Goal: Task Accomplishment & Management: Complete application form

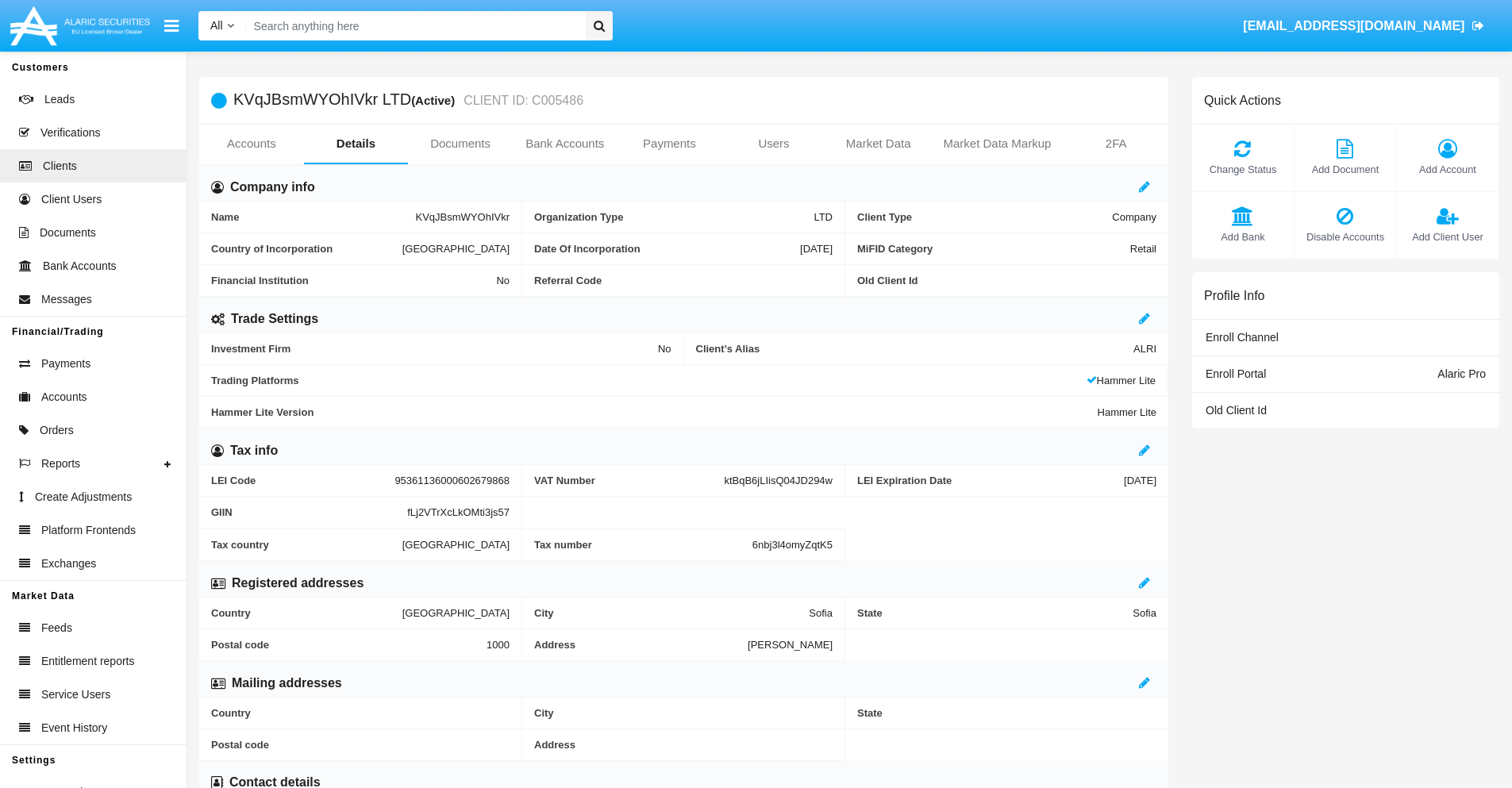
click at [564, 144] on link "Bank Accounts" at bounding box center [565, 143] width 105 height 38
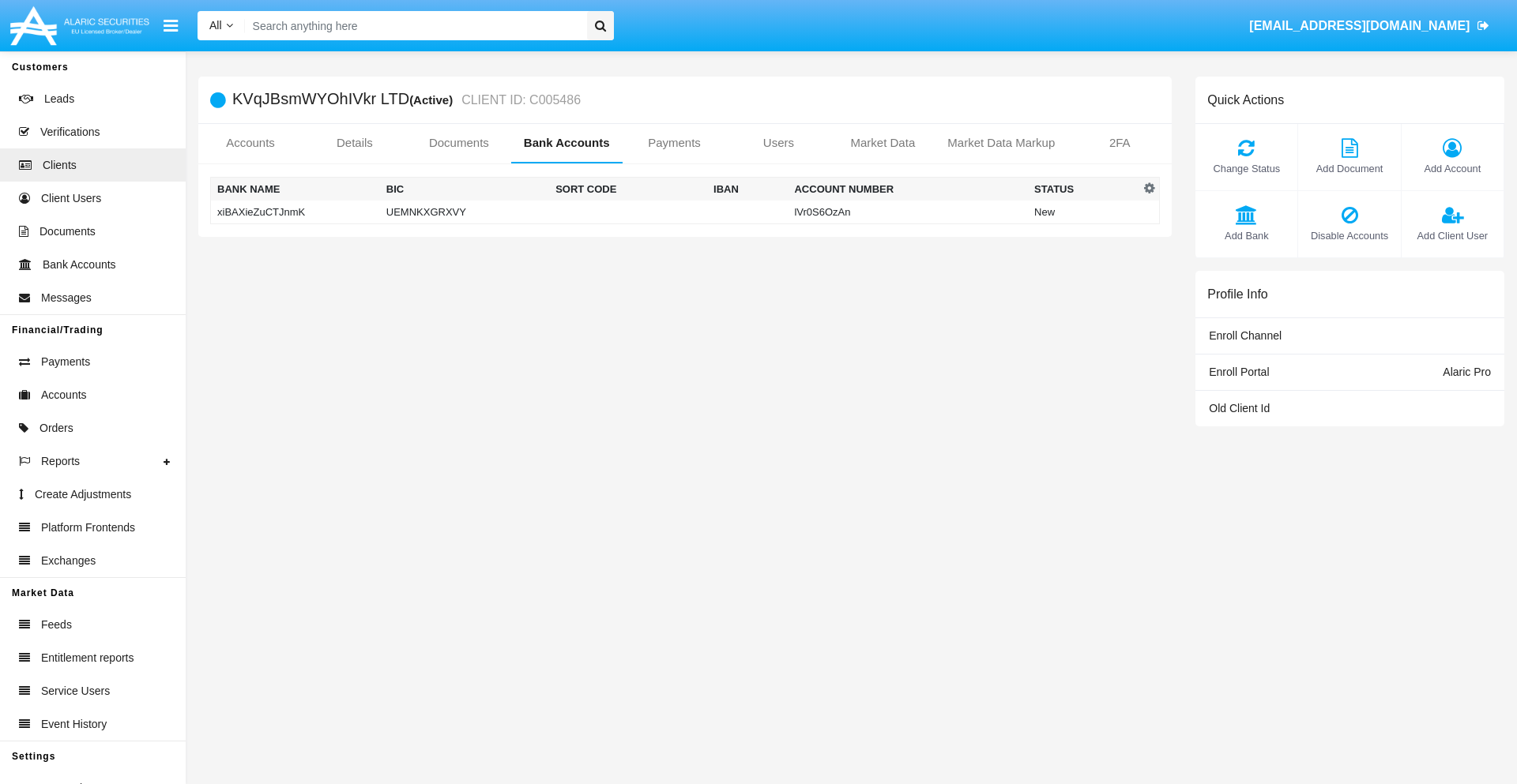
click at [294, 212] on td "xiBAXieZuCTJnmK" at bounding box center [295, 213] width 169 height 24
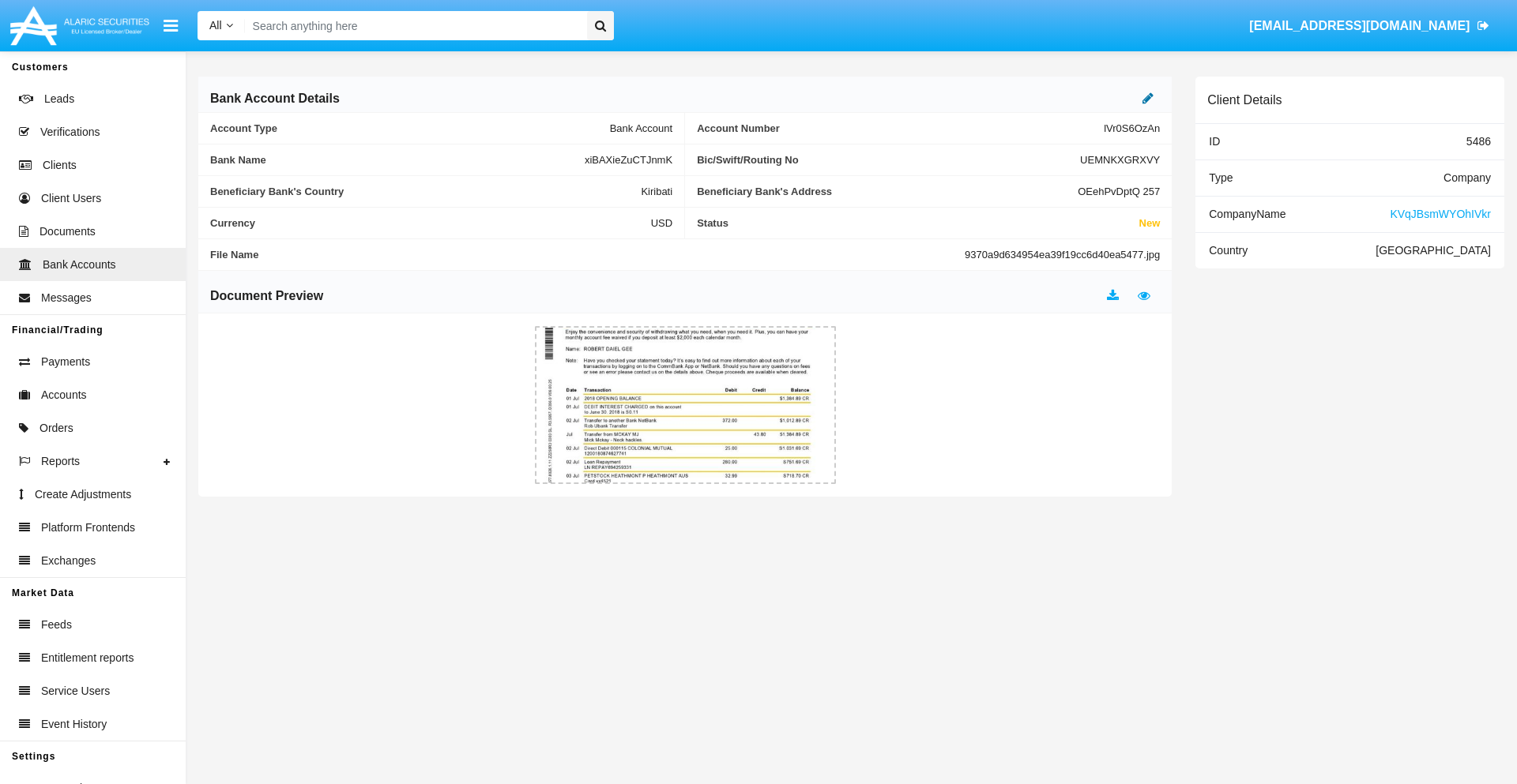
click at [1147, 98] on icon at bounding box center [1147, 98] width 11 height 13
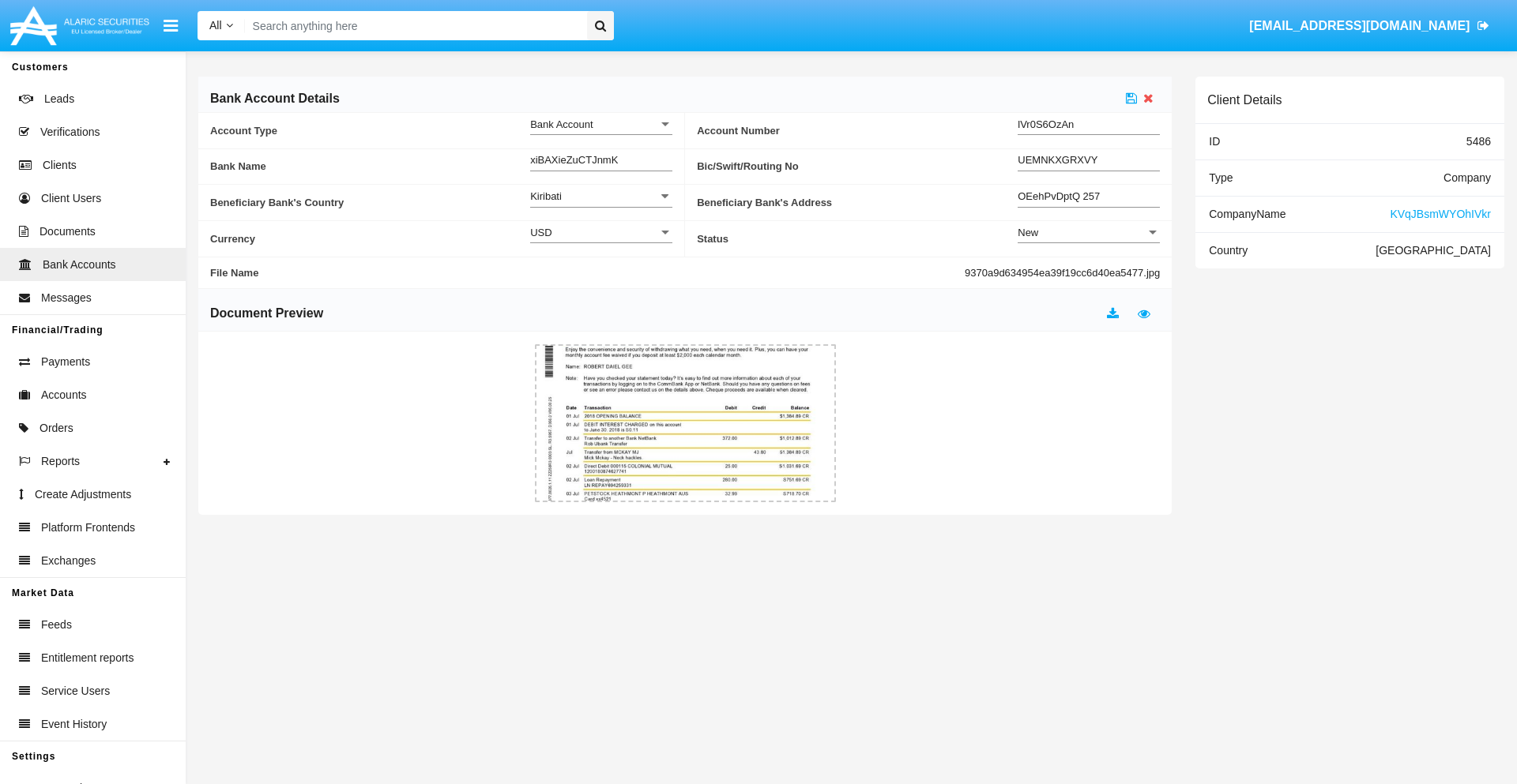
click at [1089, 232] on div "New" at bounding box center [1081, 232] width 128 height 14
click at [1089, 271] on span "Active" at bounding box center [1088, 272] width 142 height 31
click at [1131, 98] on icon at bounding box center [1131, 98] width 11 height 13
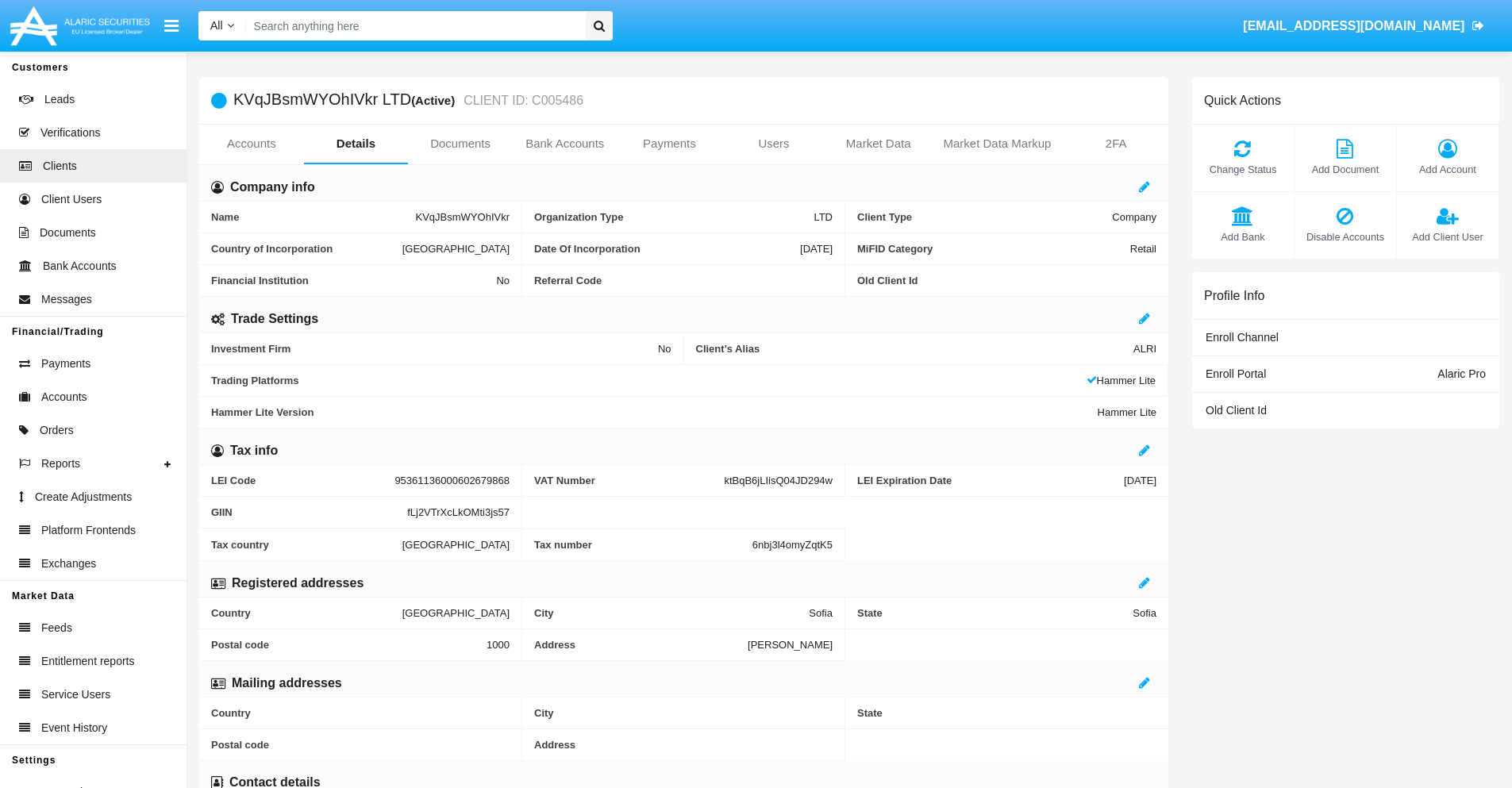
click at [564, 144] on link "Bank Accounts" at bounding box center [565, 143] width 105 height 38
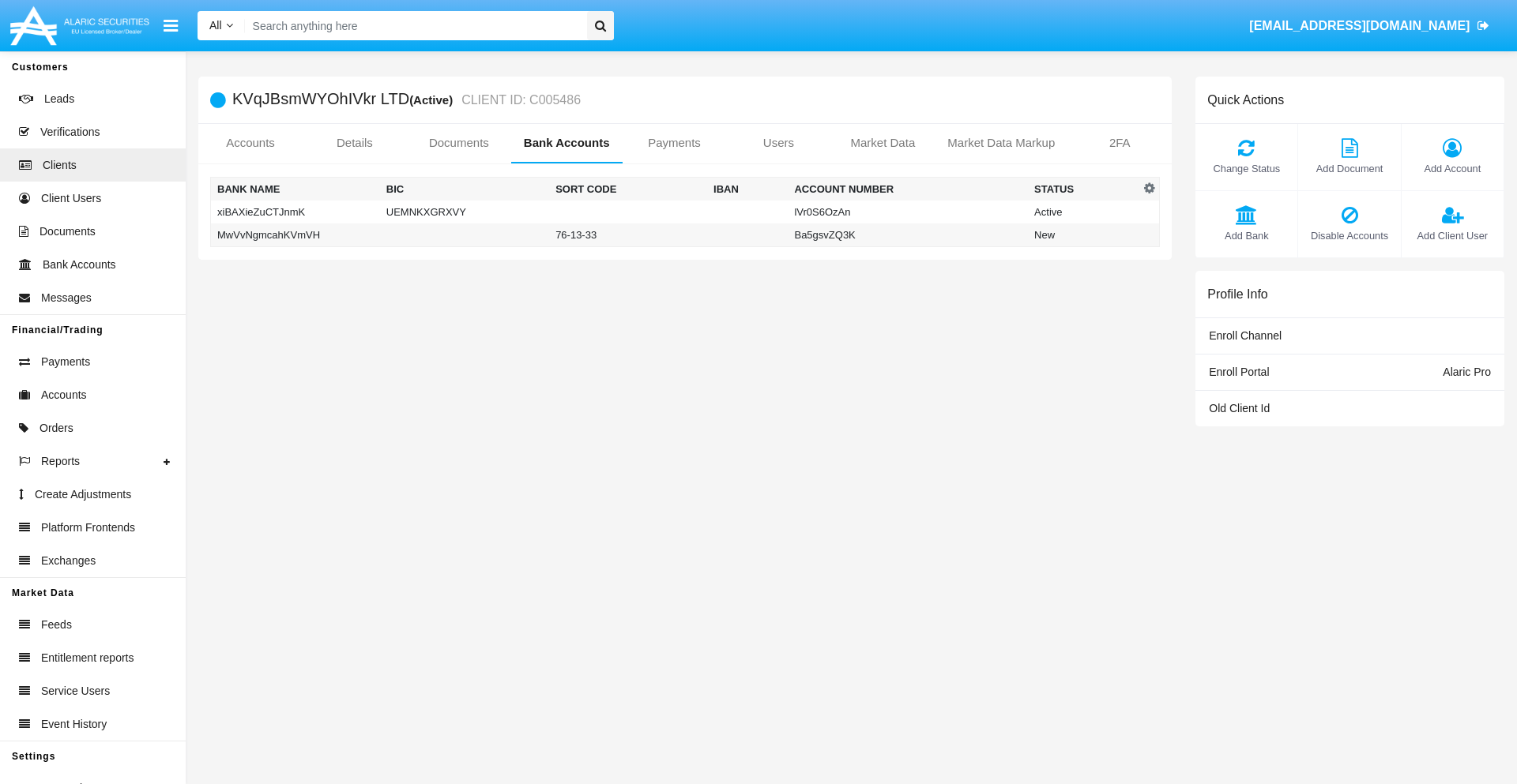
click at [294, 235] on td "MwVvNgmcahKVmVH" at bounding box center [295, 236] width 169 height 24
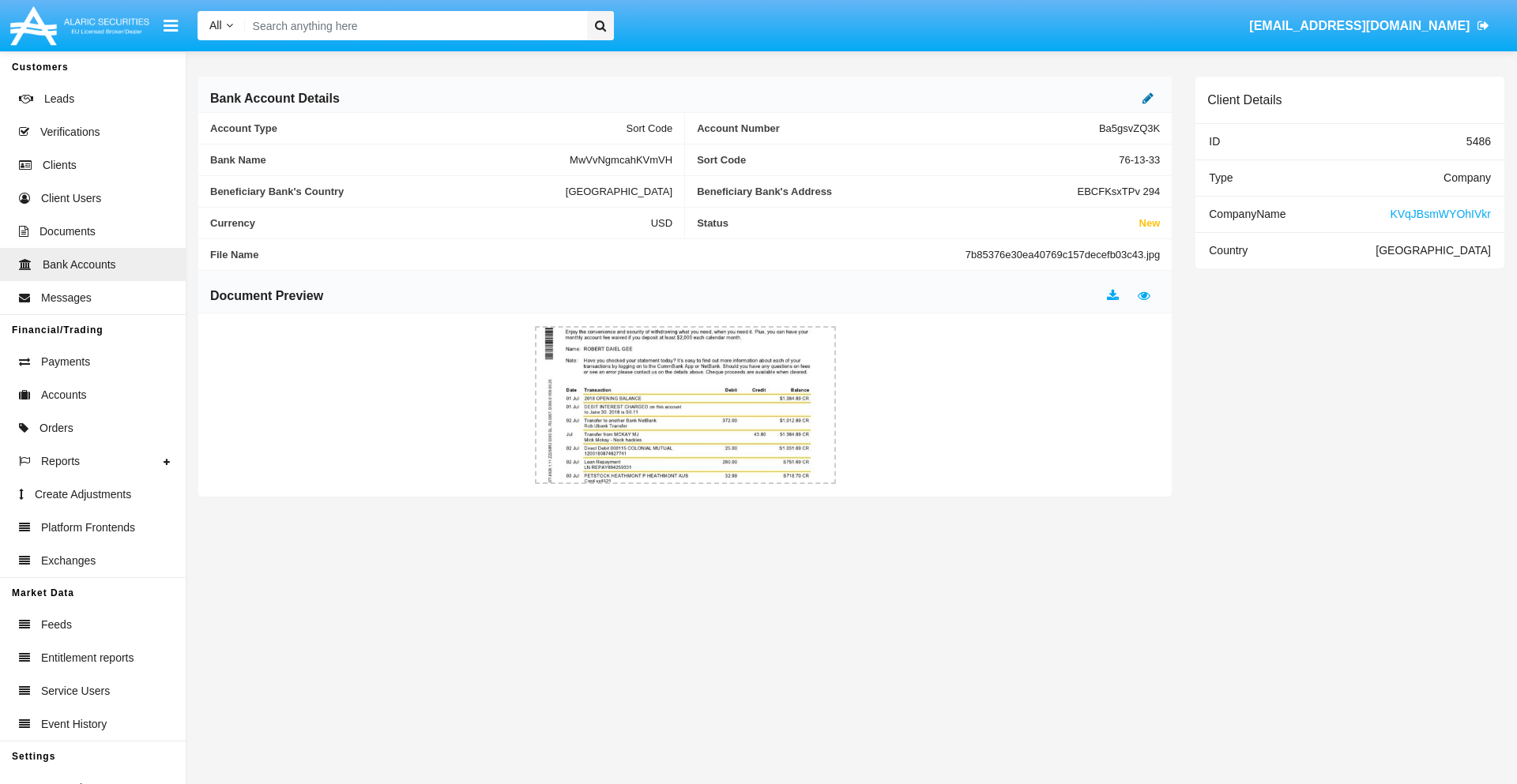
click at [1147, 98] on icon at bounding box center [1147, 98] width 11 height 13
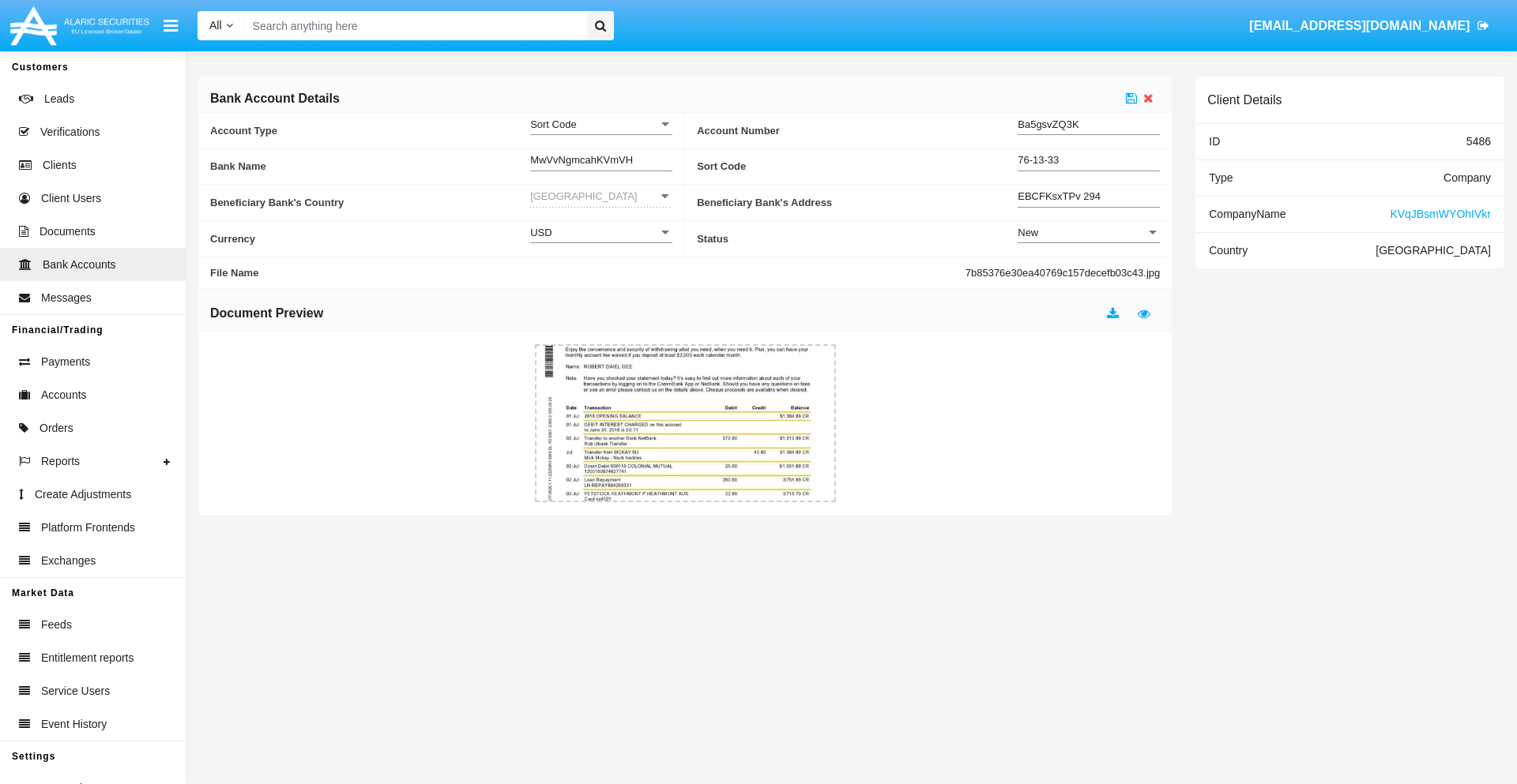
click at [1089, 232] on div "New" at bounding box center [1081, 232] width 128 height 14
click at [1089, 271] on span "Active" at bounding box center [1088, 272] width 142 height 31
click at [1131, 98] on icon at bounding box center [1131, 98] width 11 height 13
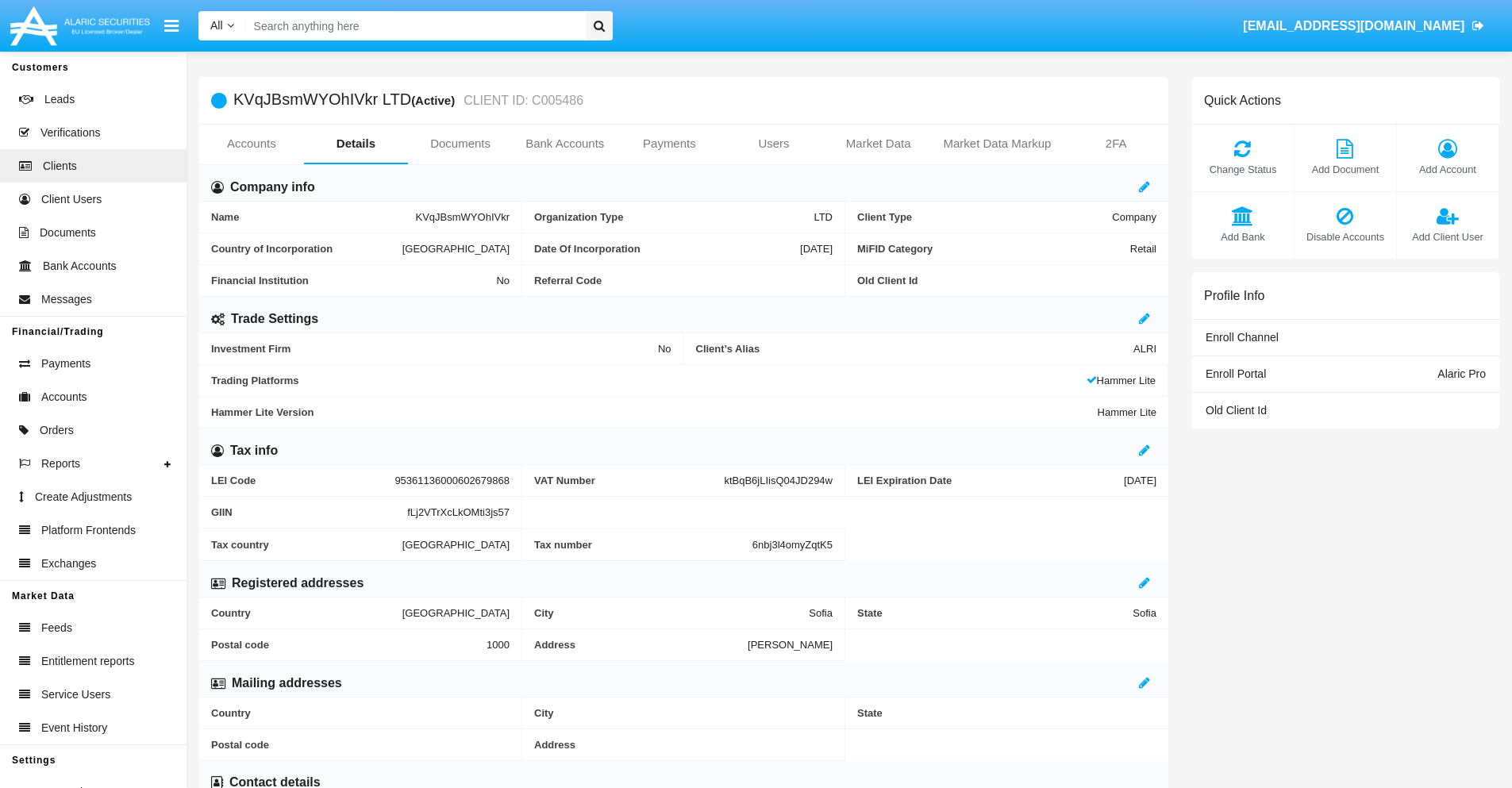
click at [1242, 237] on span "Add Bank" at bounding box center [1242, 237] width 86 height 15
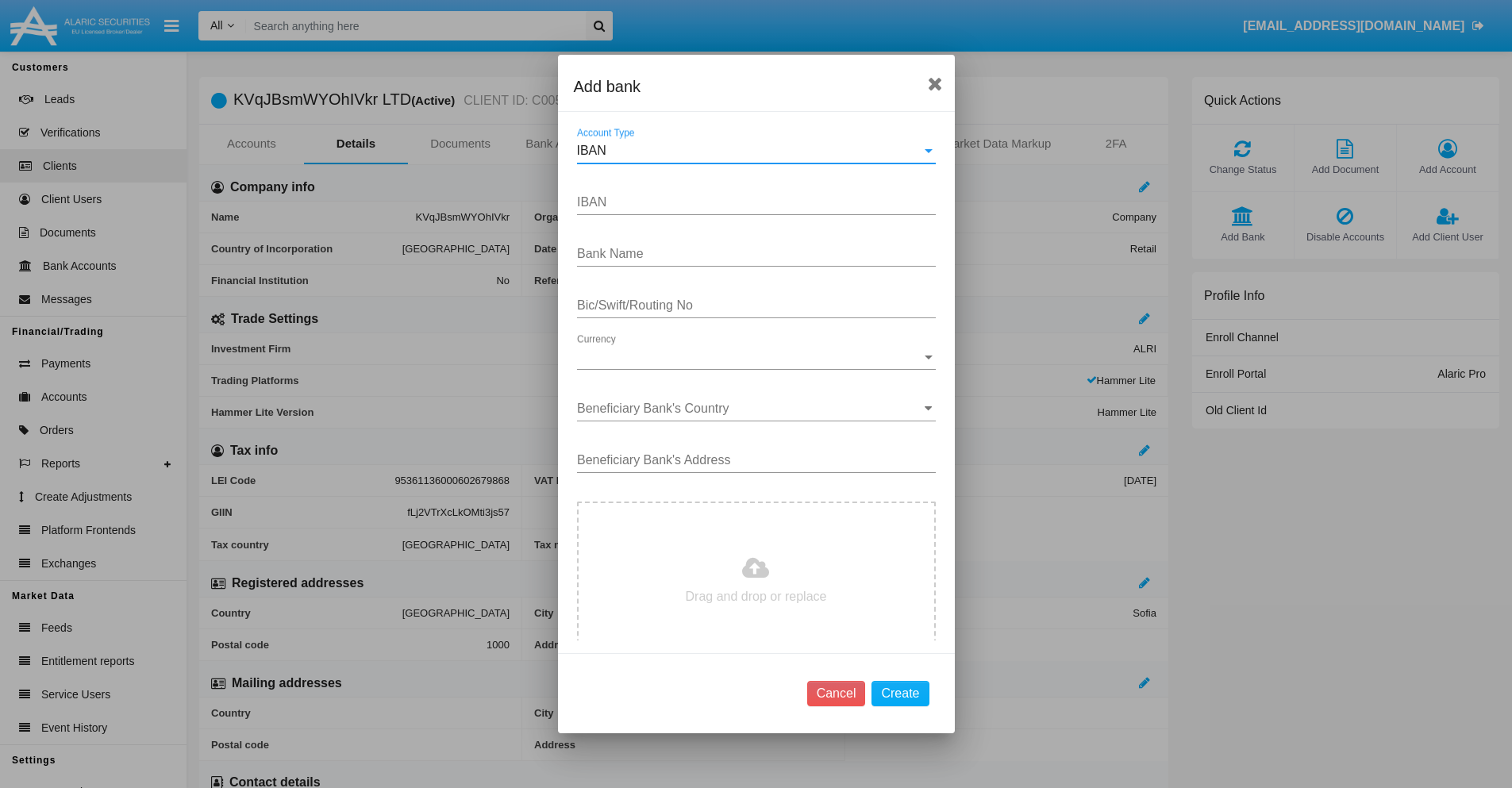
click at [750, 151] on div "IBAN" at bounding box center [749, 151] width 345 height 15
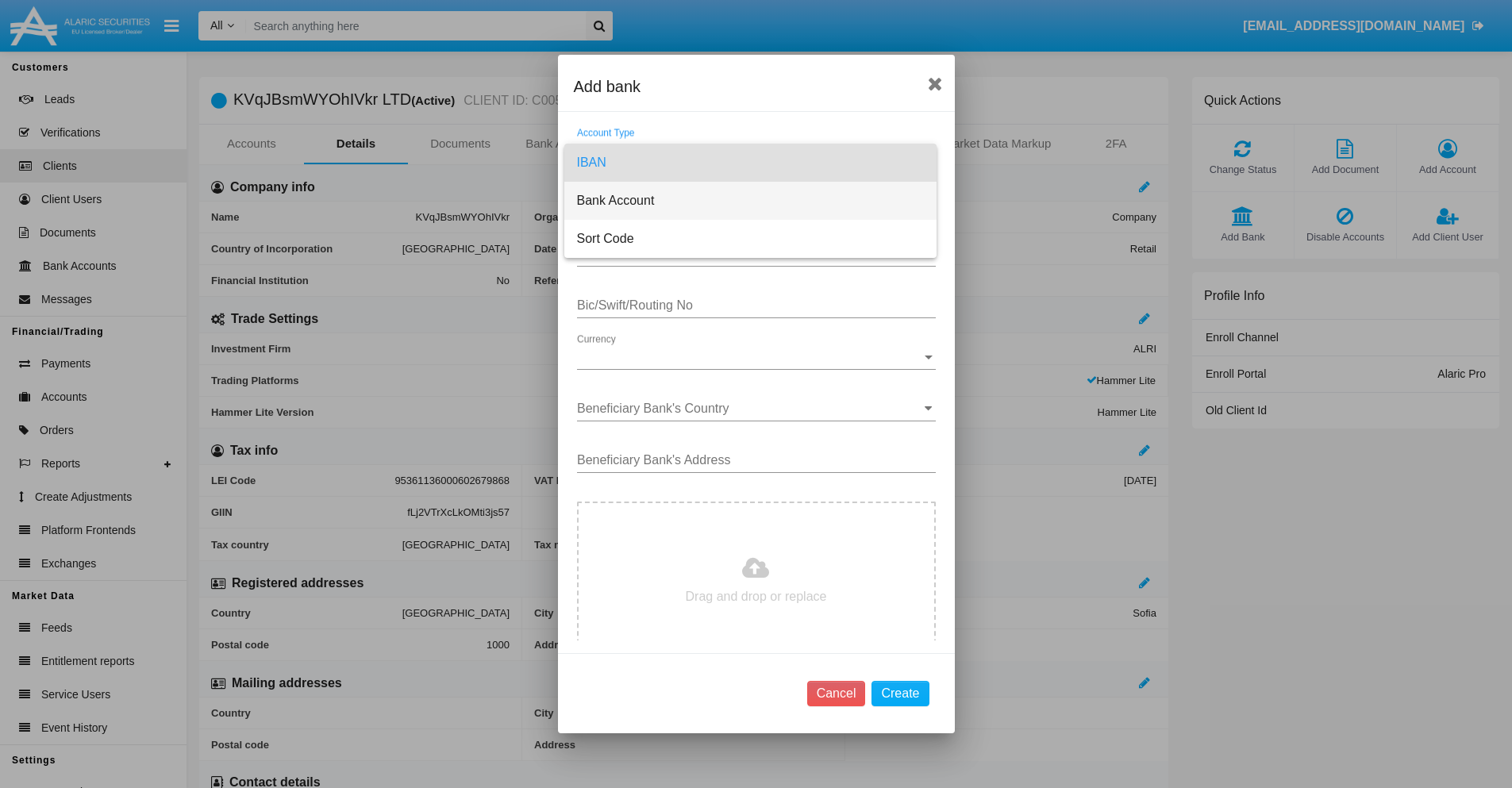
click at [750, 201] on span "Bank Account" at bounding box center [750, 200] width 346 height 38
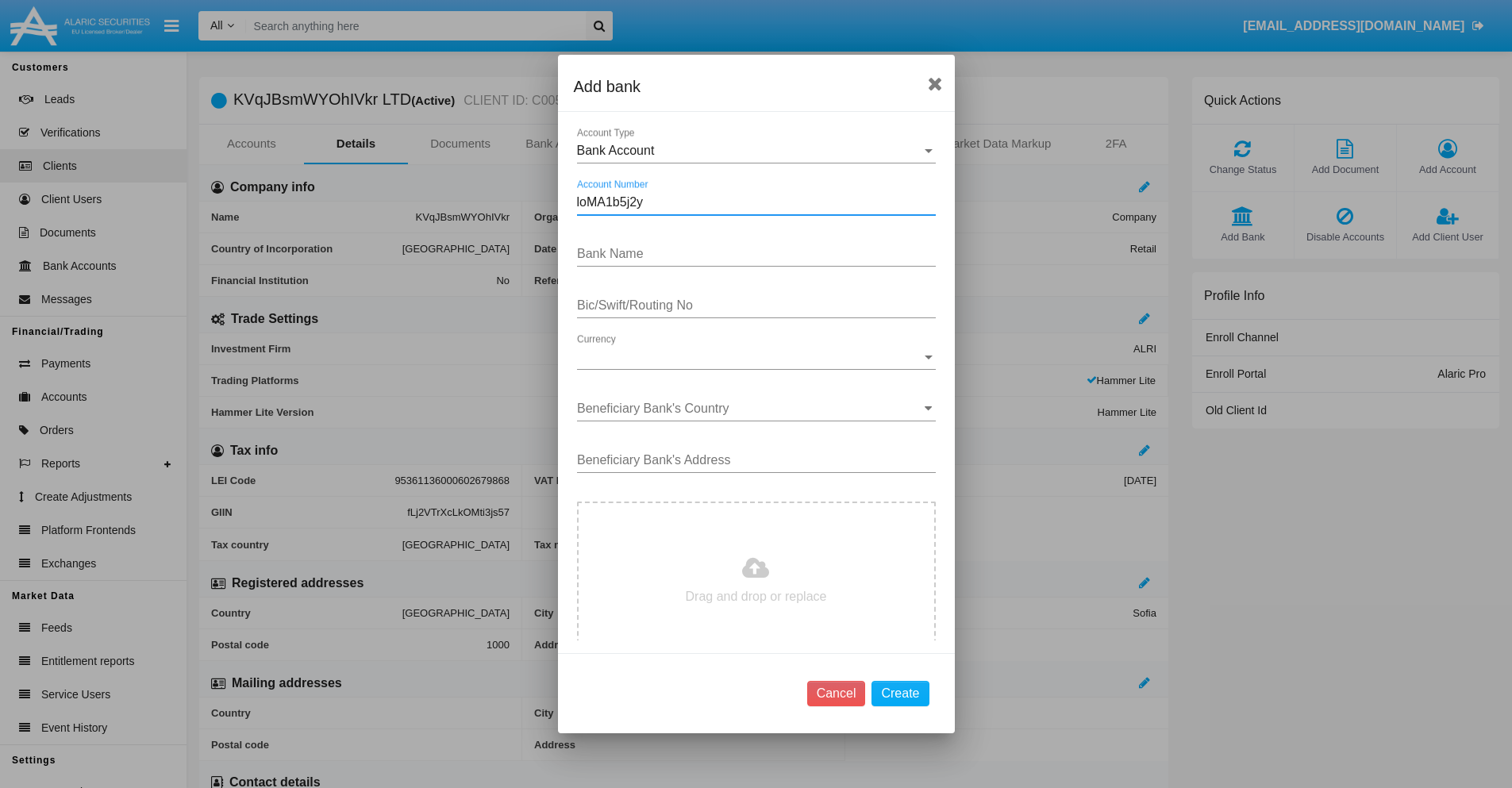
type input "loMA1b5j2y"
type input "YRZAuloyQKrxarj"
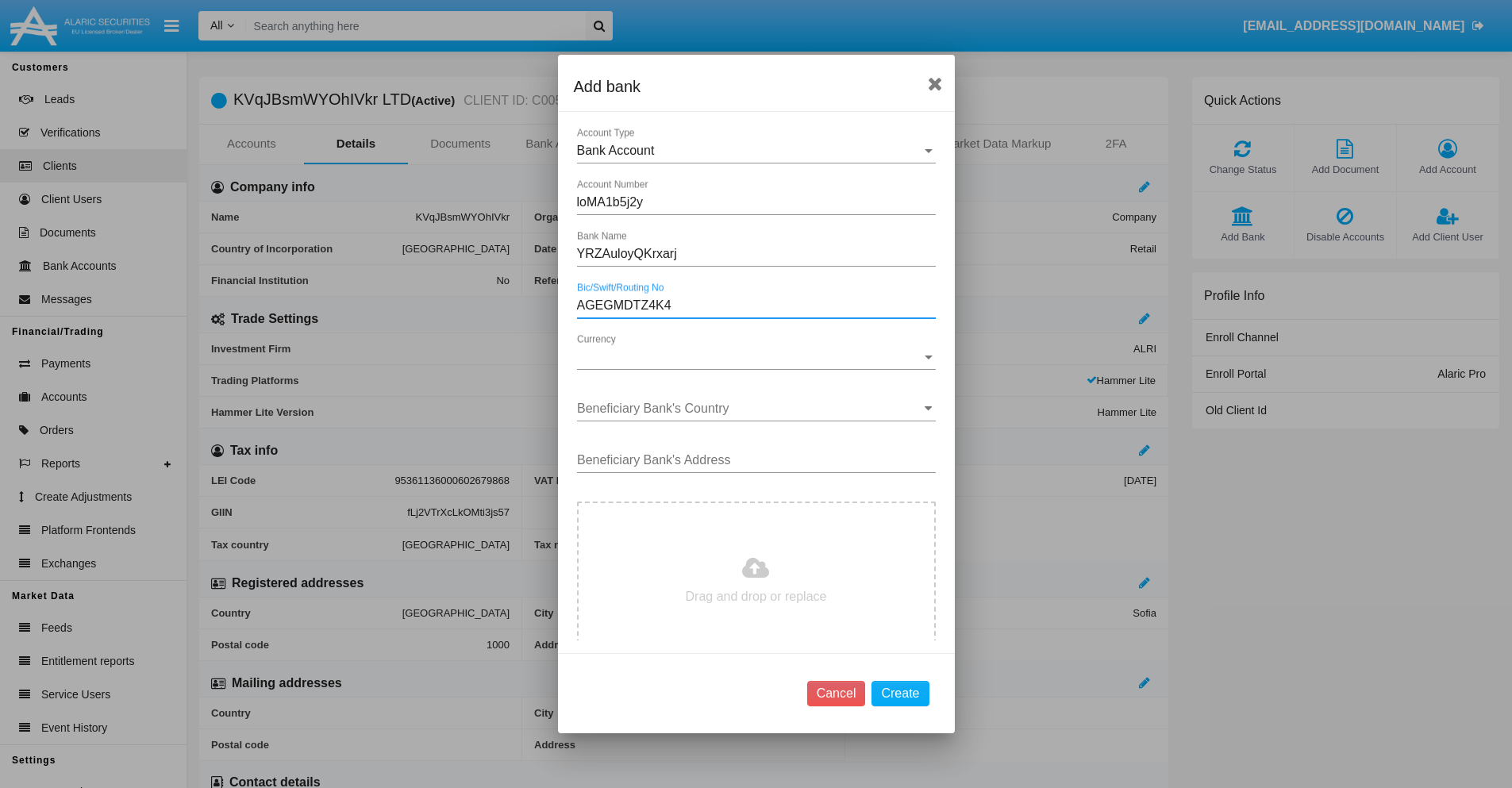
type input "AGEGMDTZ4K4"
click at [750, 358] on span "Currency" at bounding box center [749, 358] width 345 height 15
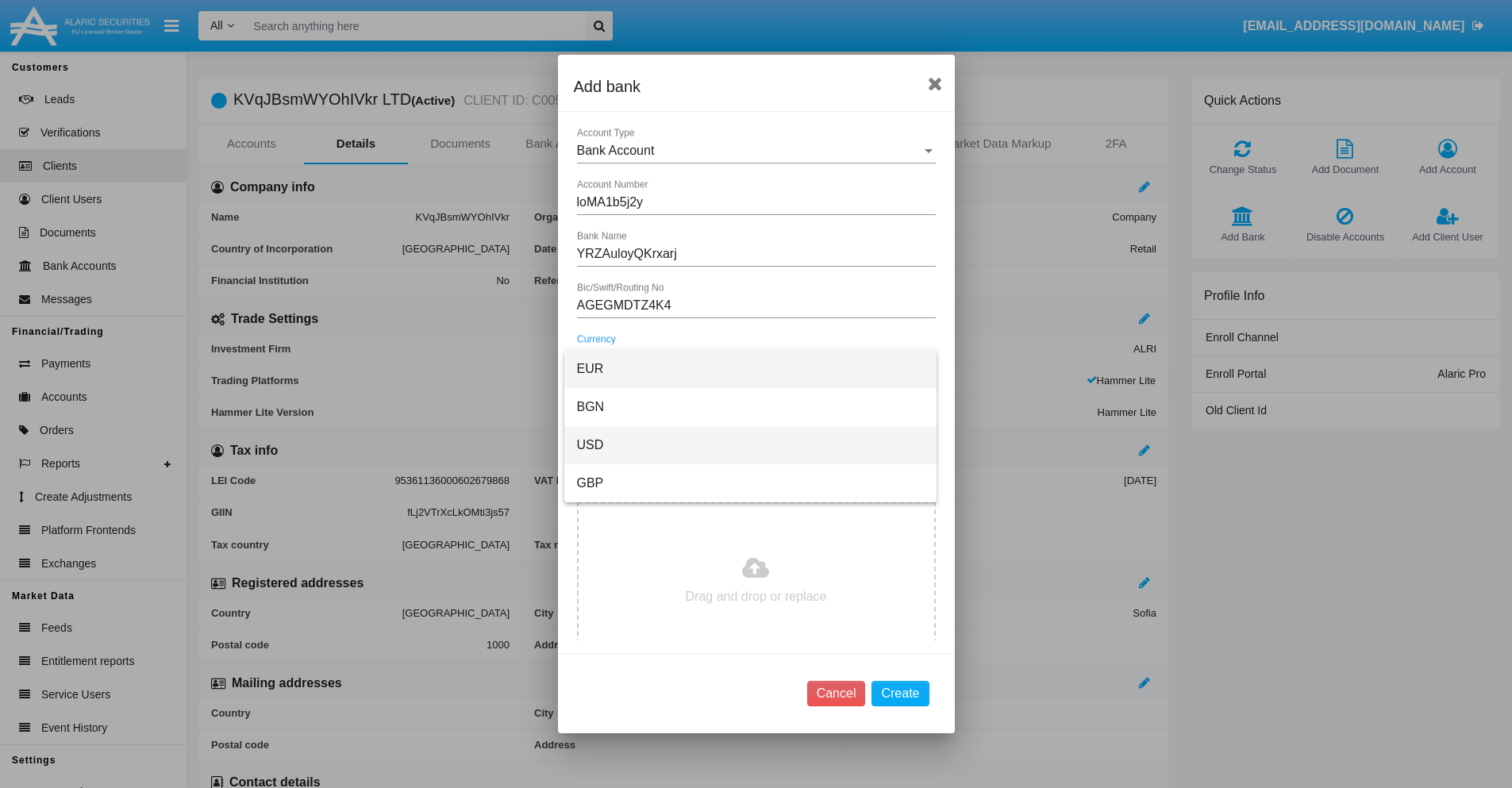
click at [750, 445] on span "USD" at bounding box center [750, 444] width 346 height 38
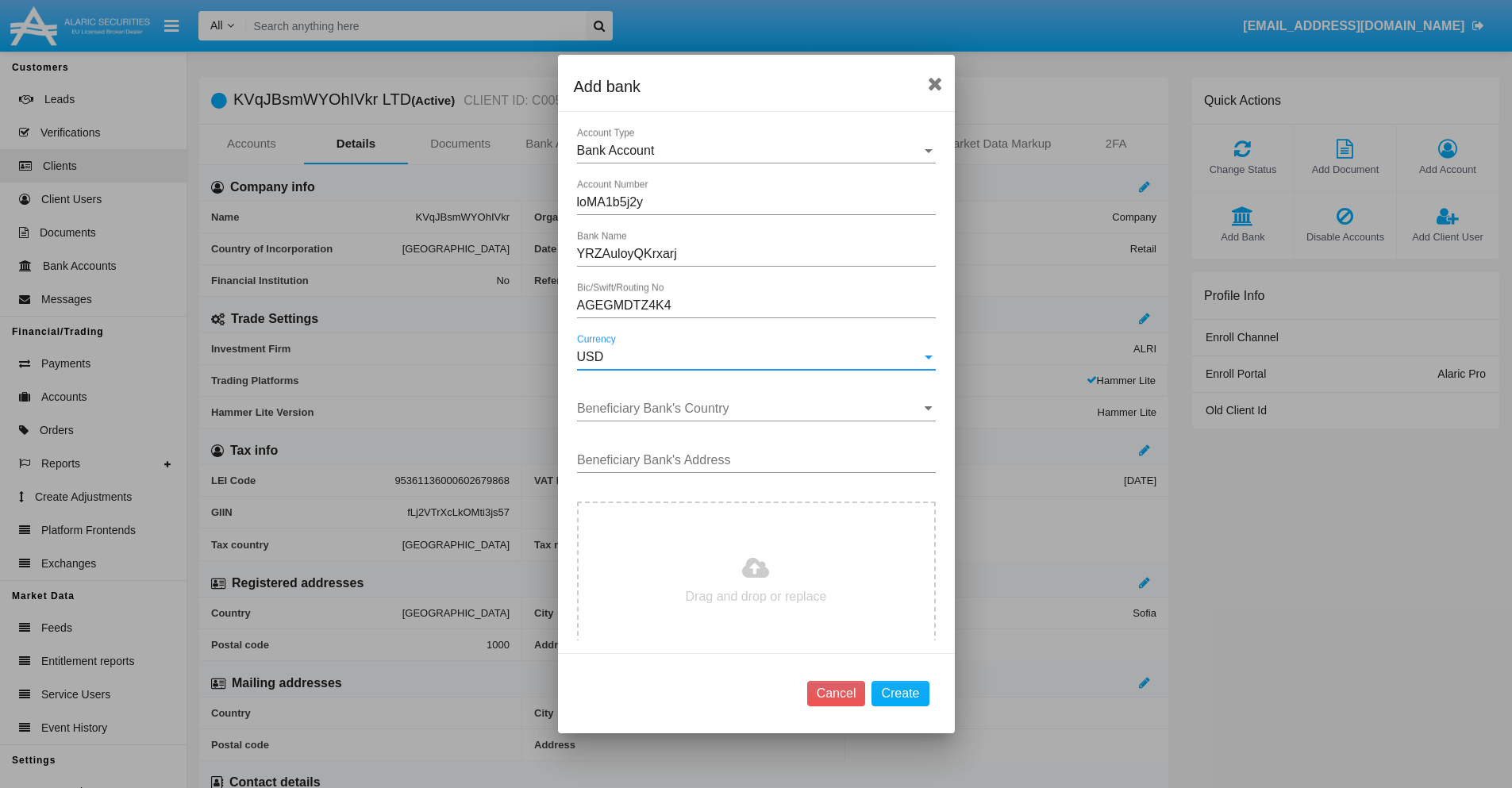
click at [750, 409] on input "Beneficiary Bank's Country" at bounding box center [756, 409] width 358 height 15
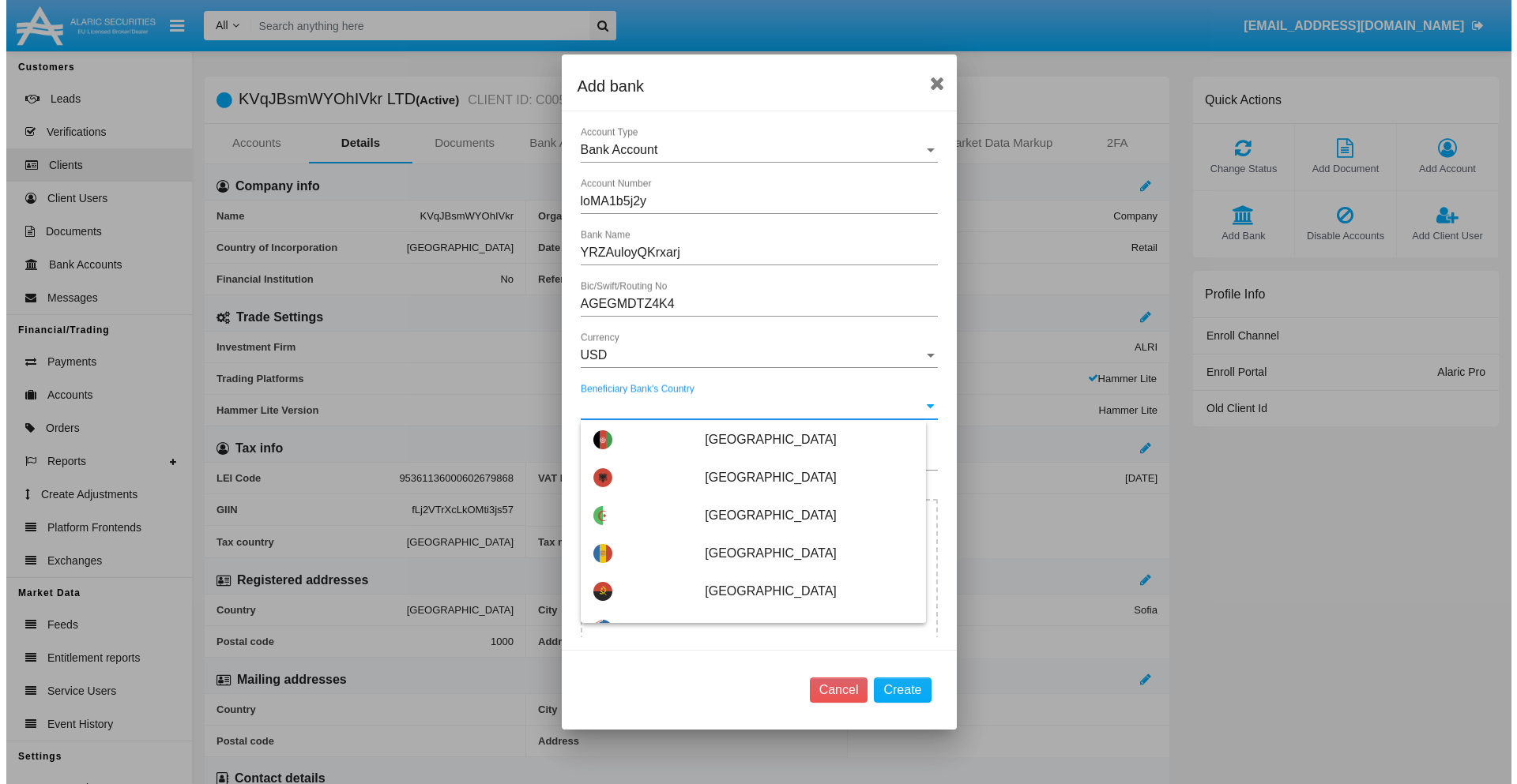
scroll to position [1655, 0]
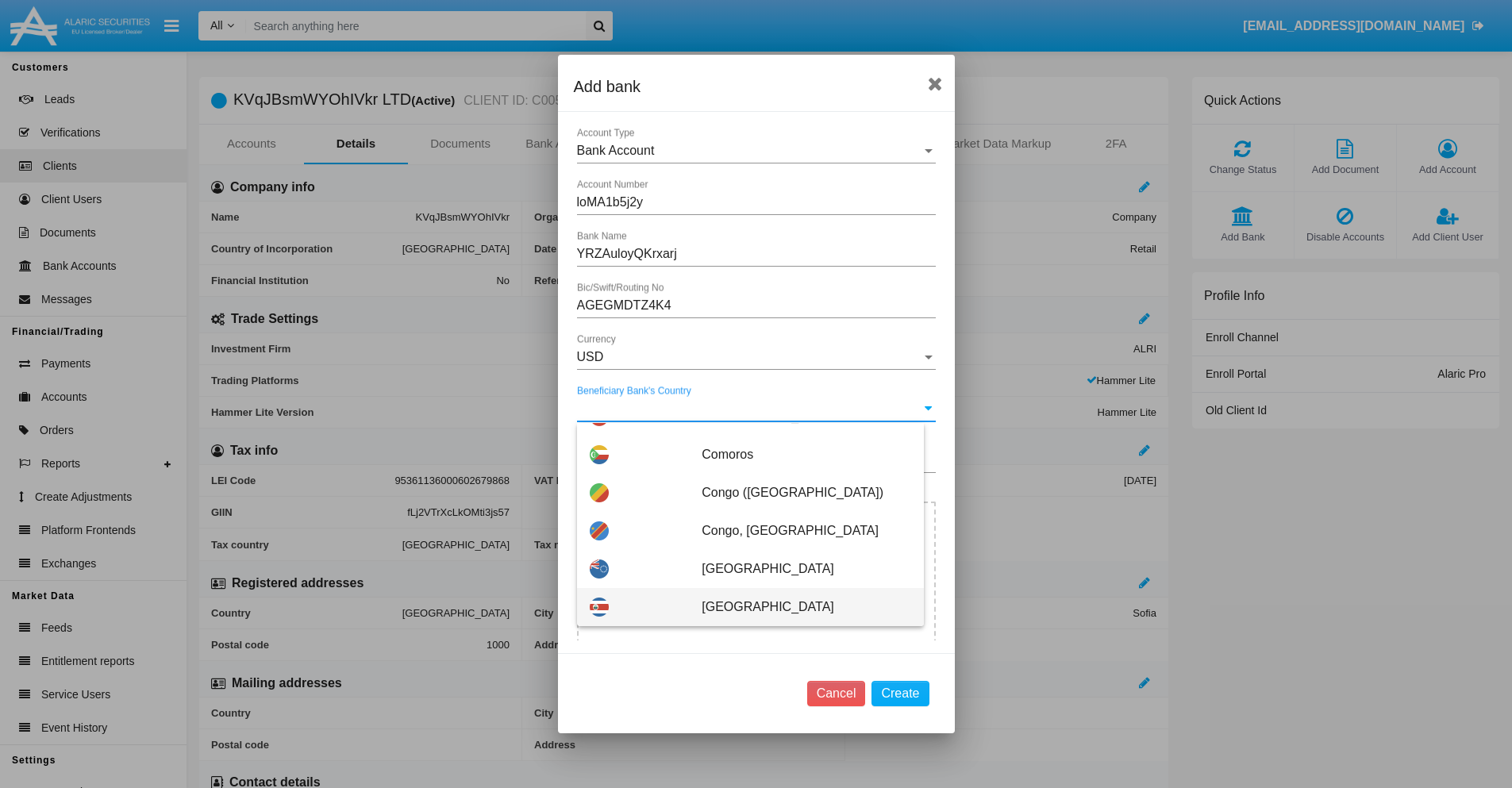
click at [798, 607] on span "Costa Rica" at bounding box center [805, 606] width 208 height 38
type input "Costa Rica"
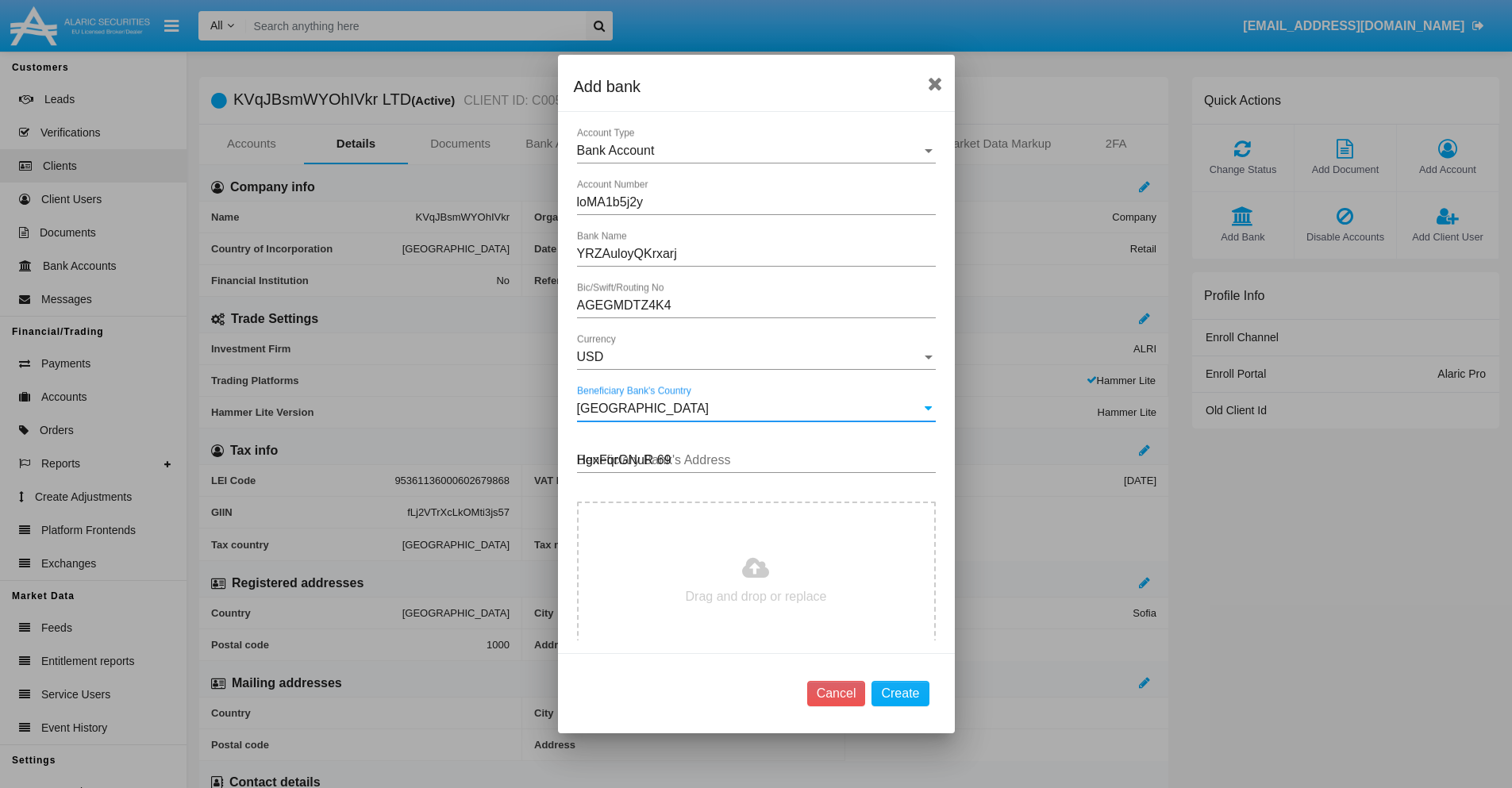
type input "HgxFqrGNuR 698"
type input "C:\fakepath\bank-statement.png"
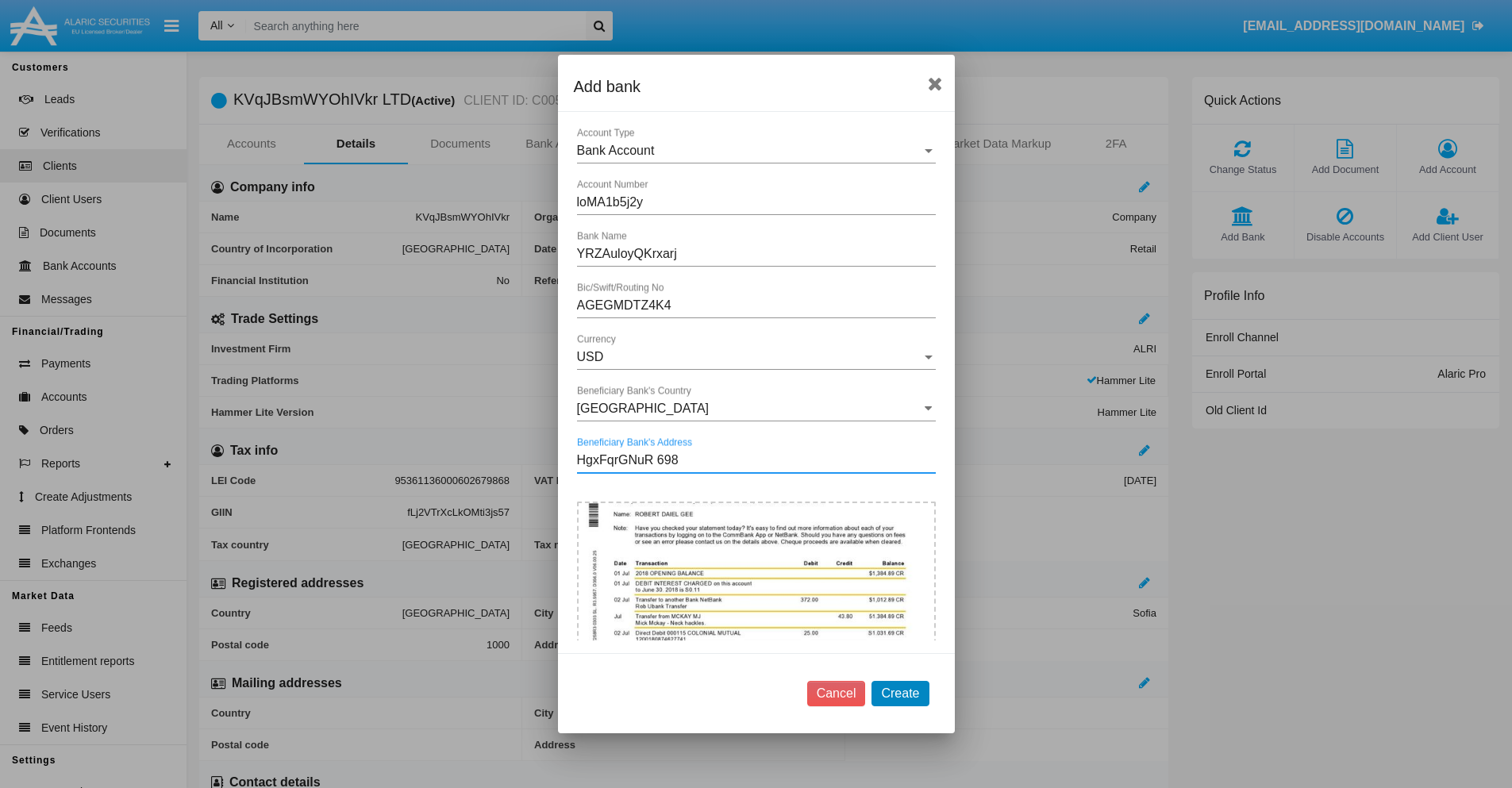
click at [900, 693] on button "Create" at bounding box center [900, 694] width 57 height 26
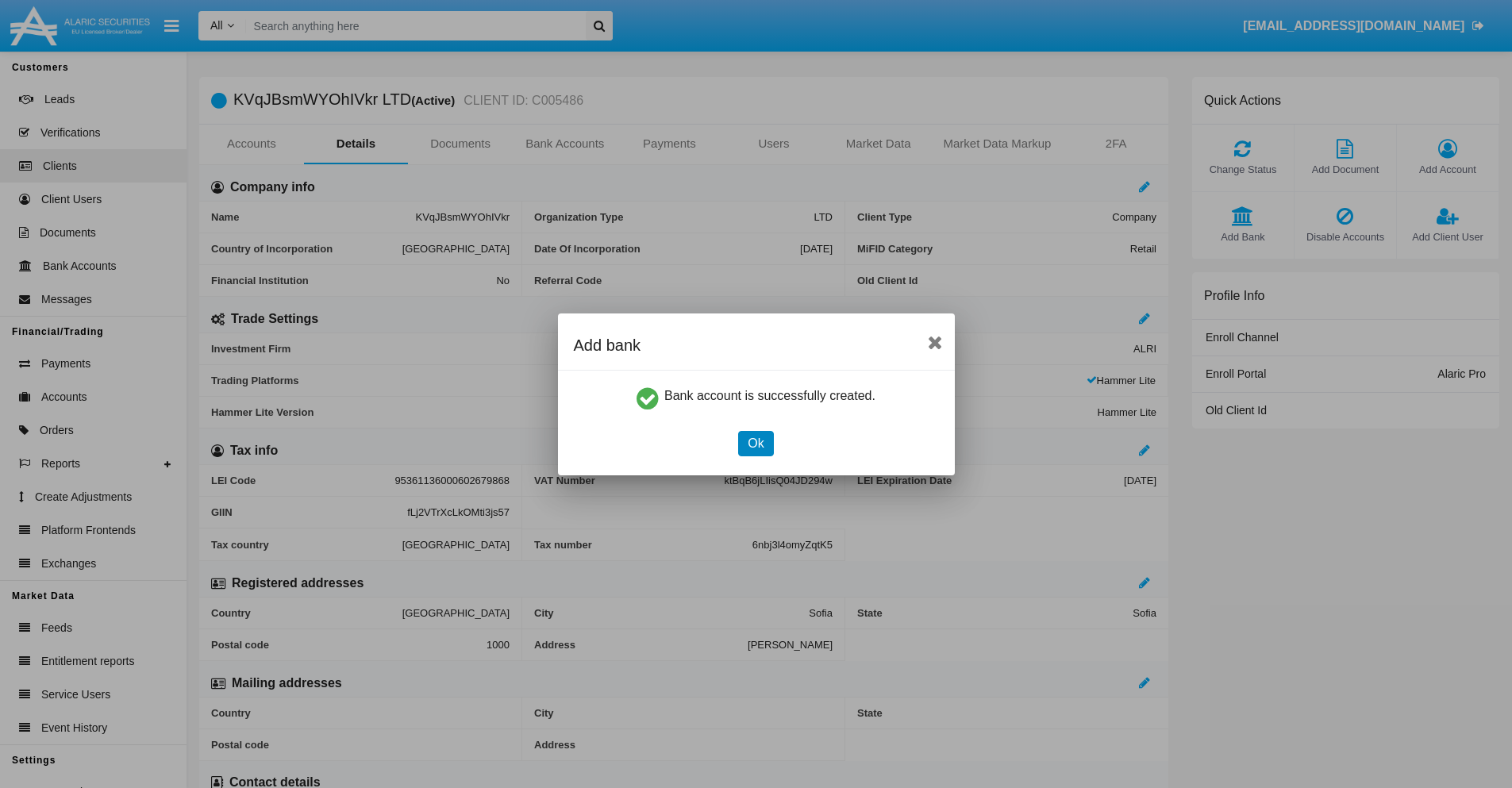
click at [756, 443] on button "Ok" at bounding box center [756, 444] width 35 height 26
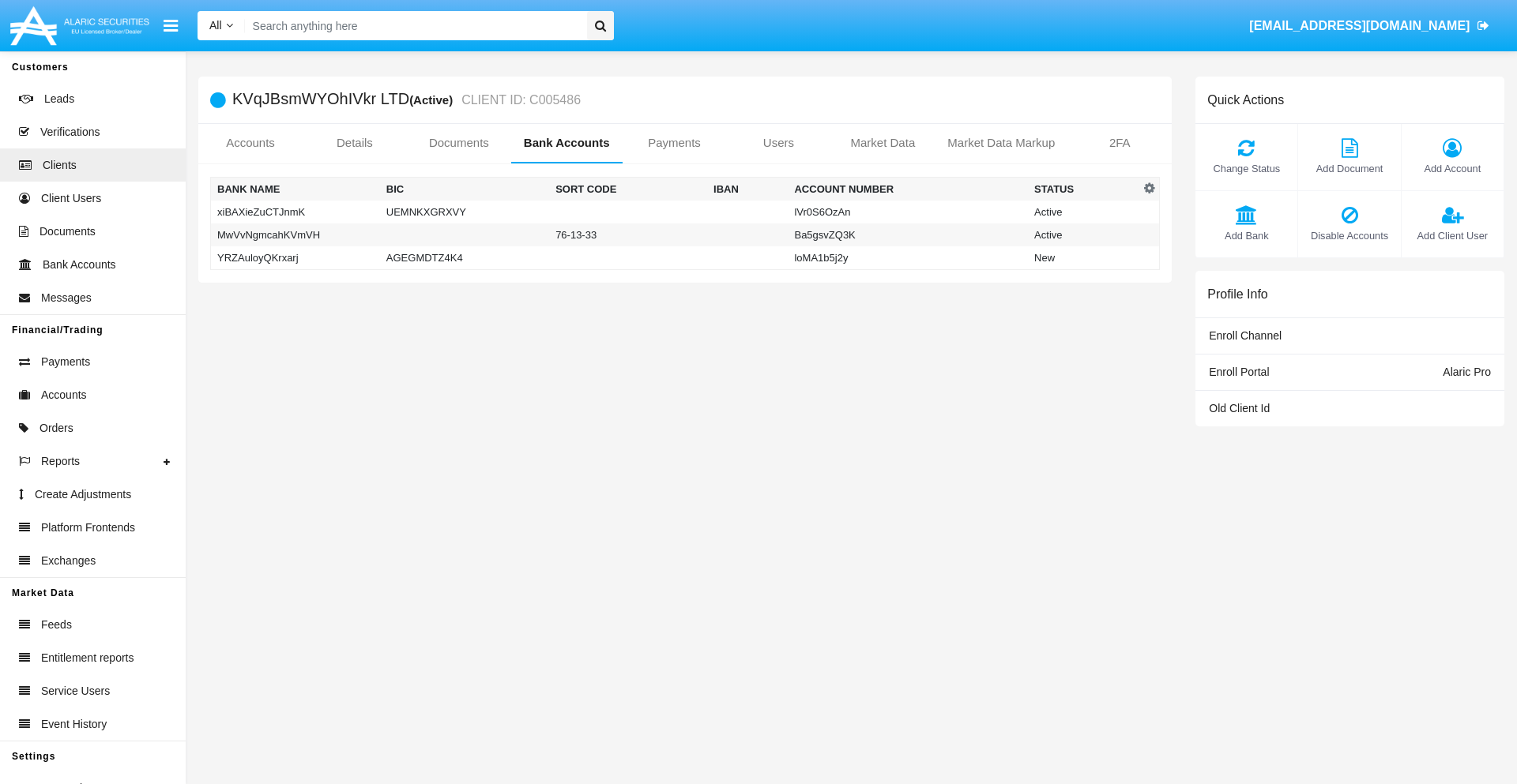
click at [294, 258] on td "YRZAuloyQKrxarj" at bounding box center [295, 259] width 169 height 24
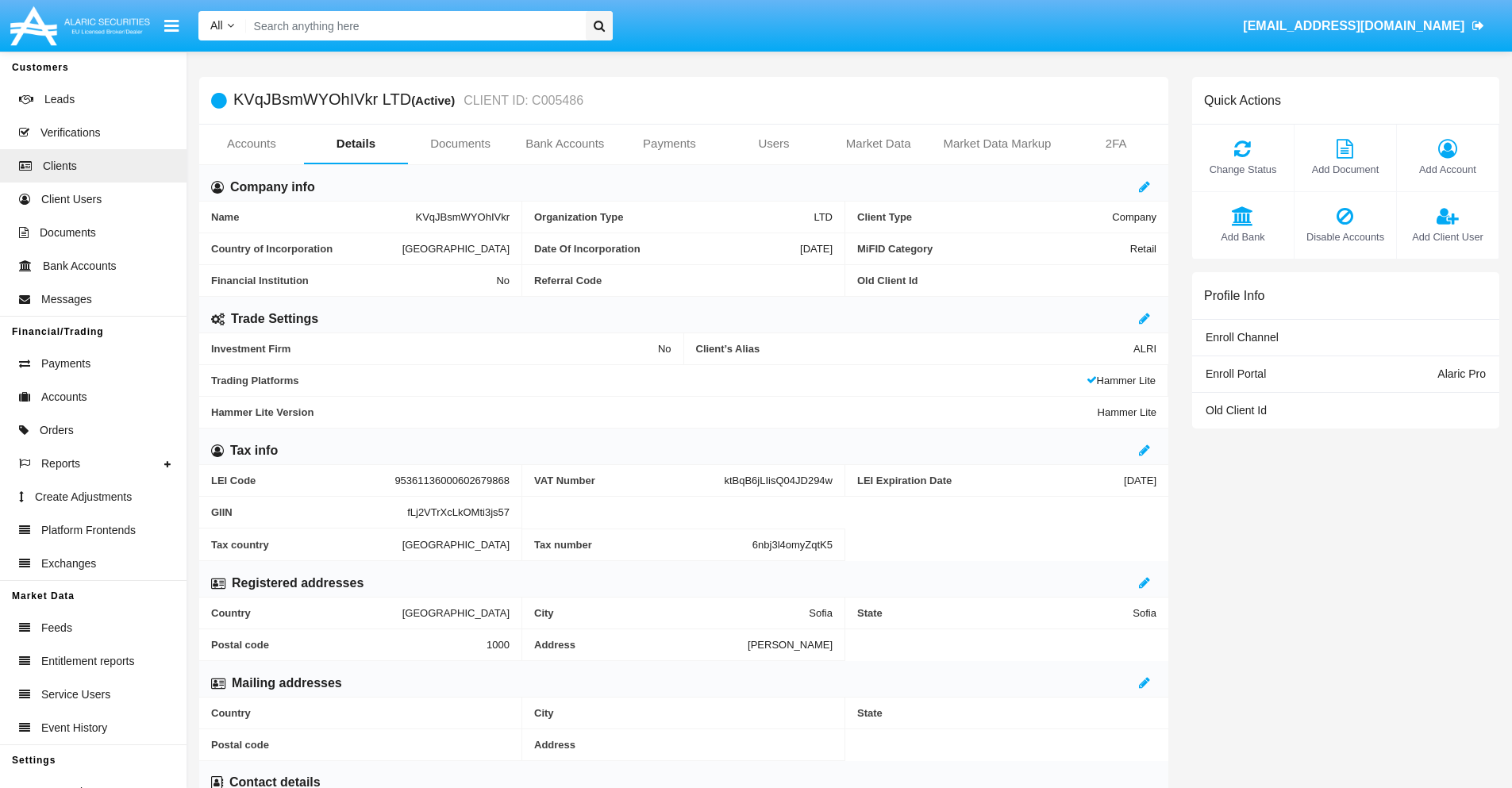
click at [1242, 237] on span "Add Bank" at bounding box center [1242, 237] width 86 height 15
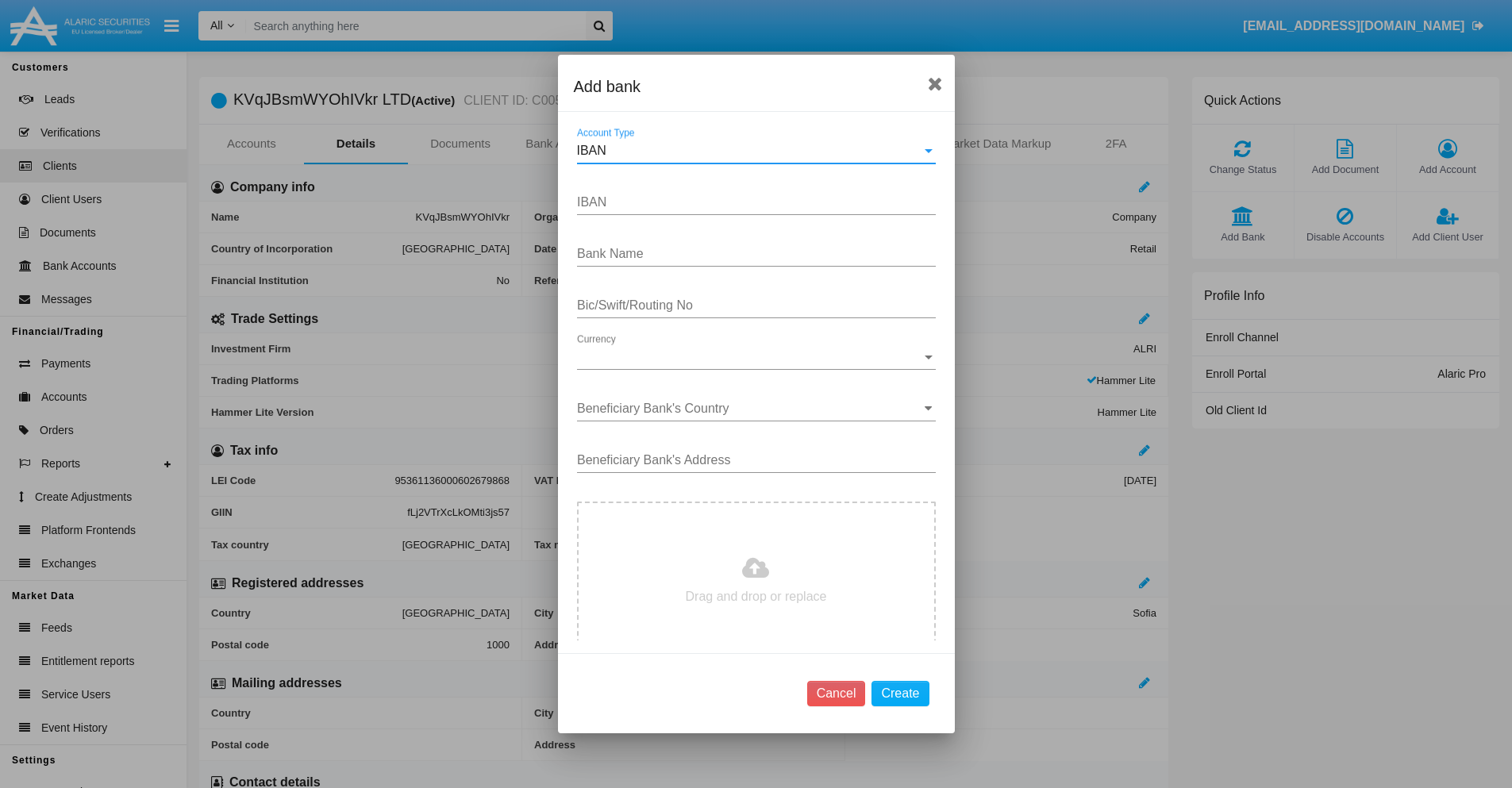
click at [750, 151] on div "IBAN" at bounding box center [749, 151] width 345 height 15
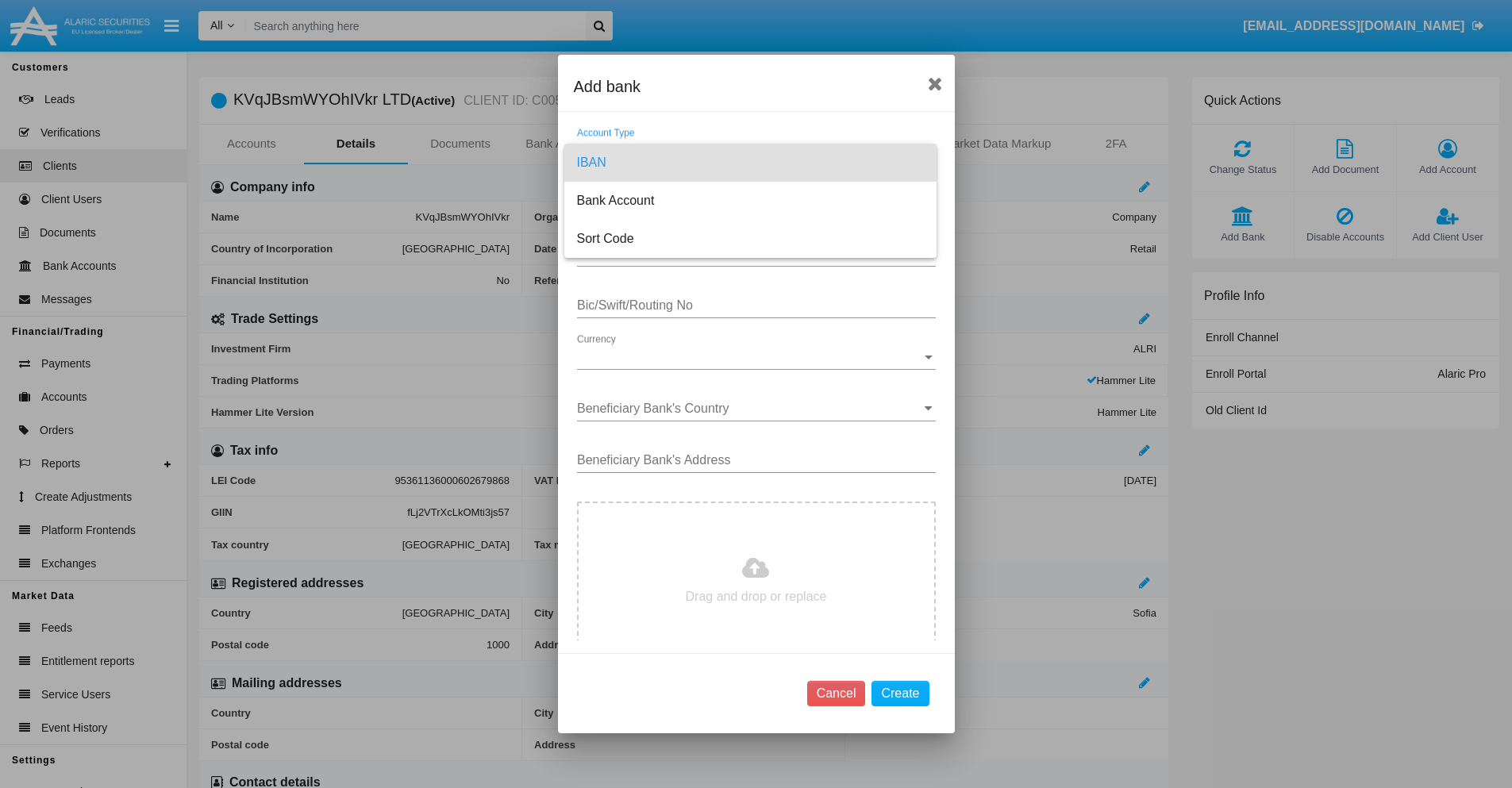
click at [750, 163] on span "IBAN" at bounding box center [750, 162] width 346 height 38
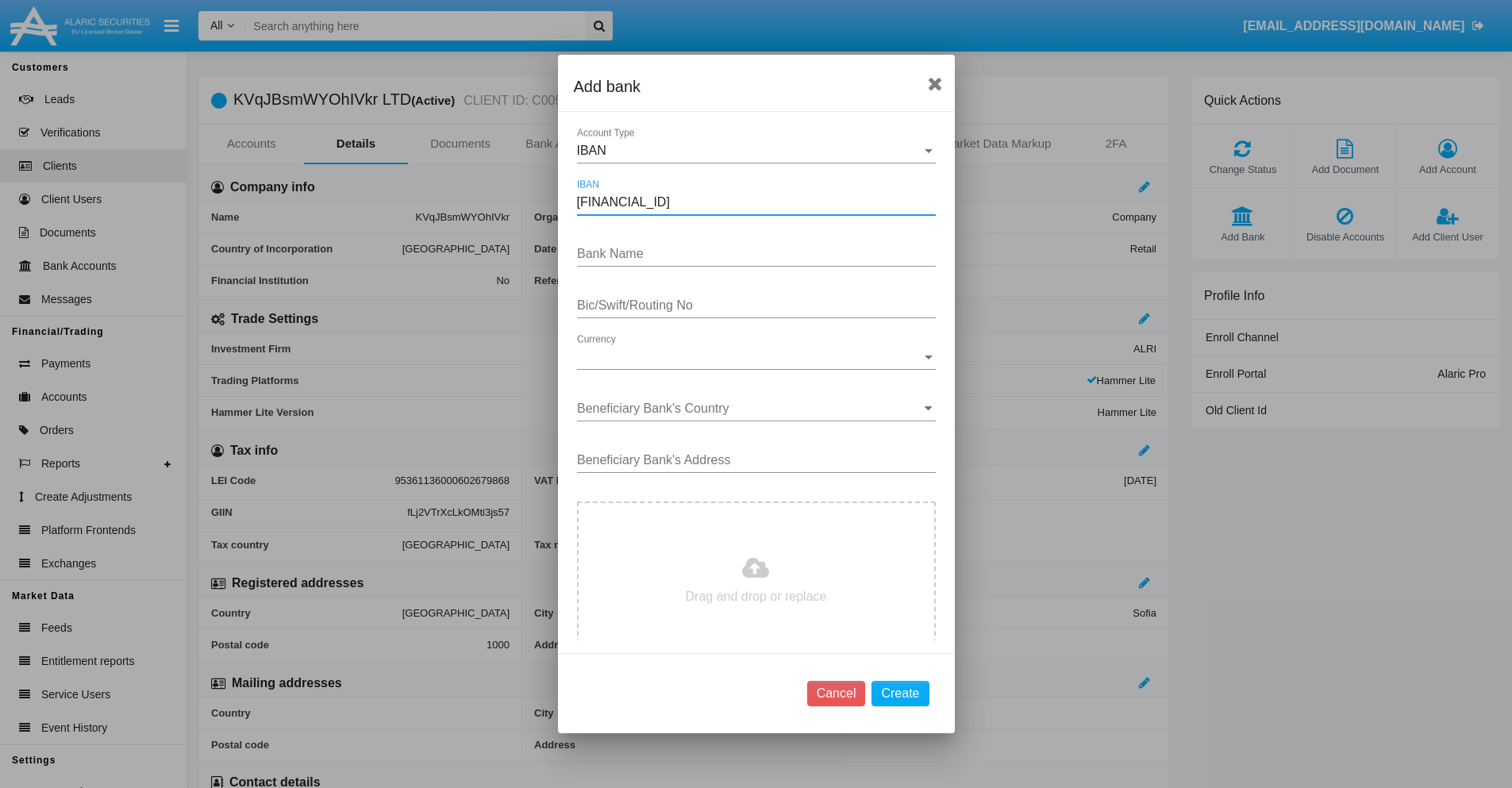
type input "[FINANCIAL_ID]"
type input "jXXyvAMFPvRRcop"
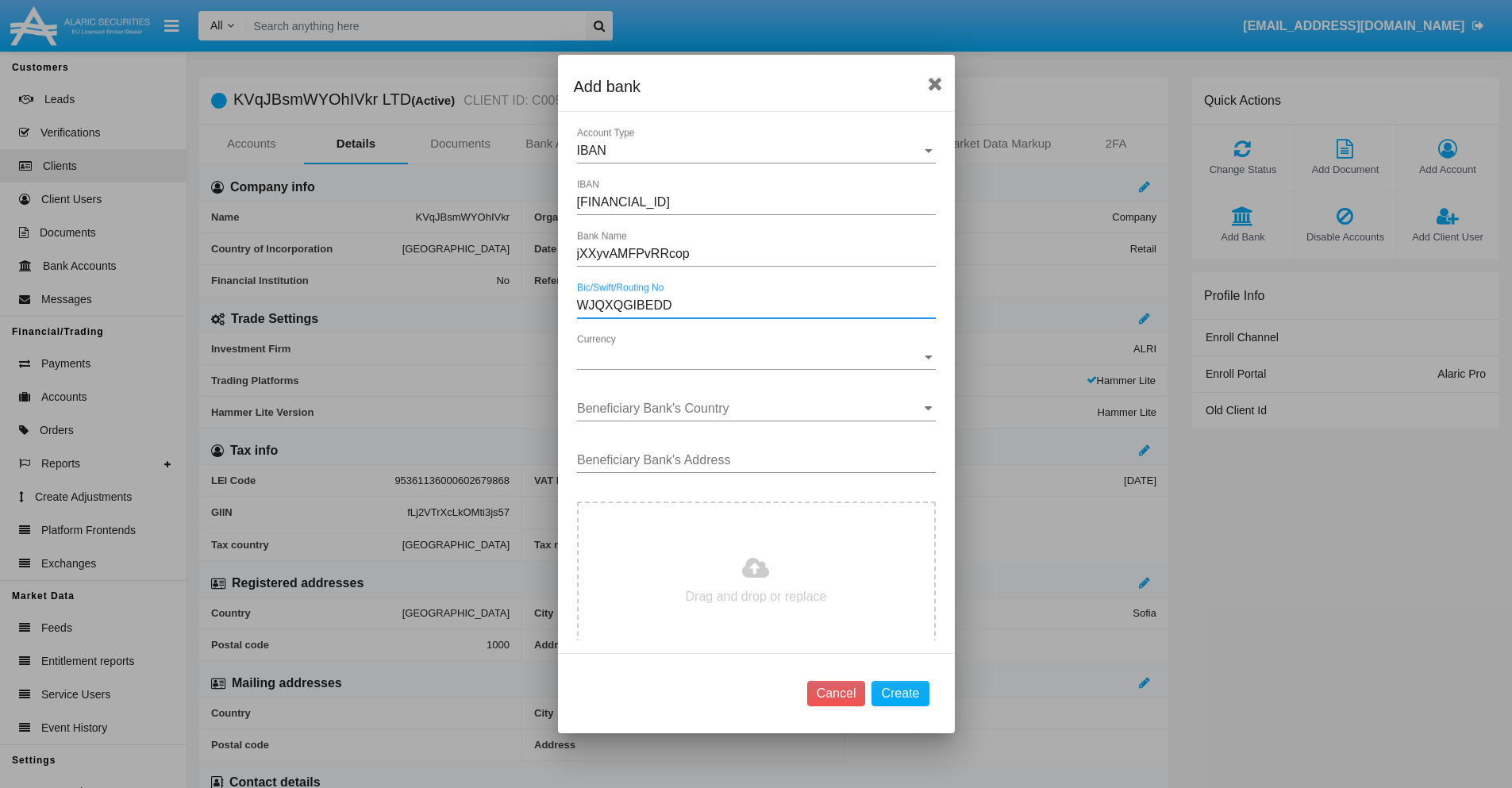
type input "WJQXQGIBEDD"
click at [750, 358] on span "Currency" at bounding box center [749, 358] width 345 height 15
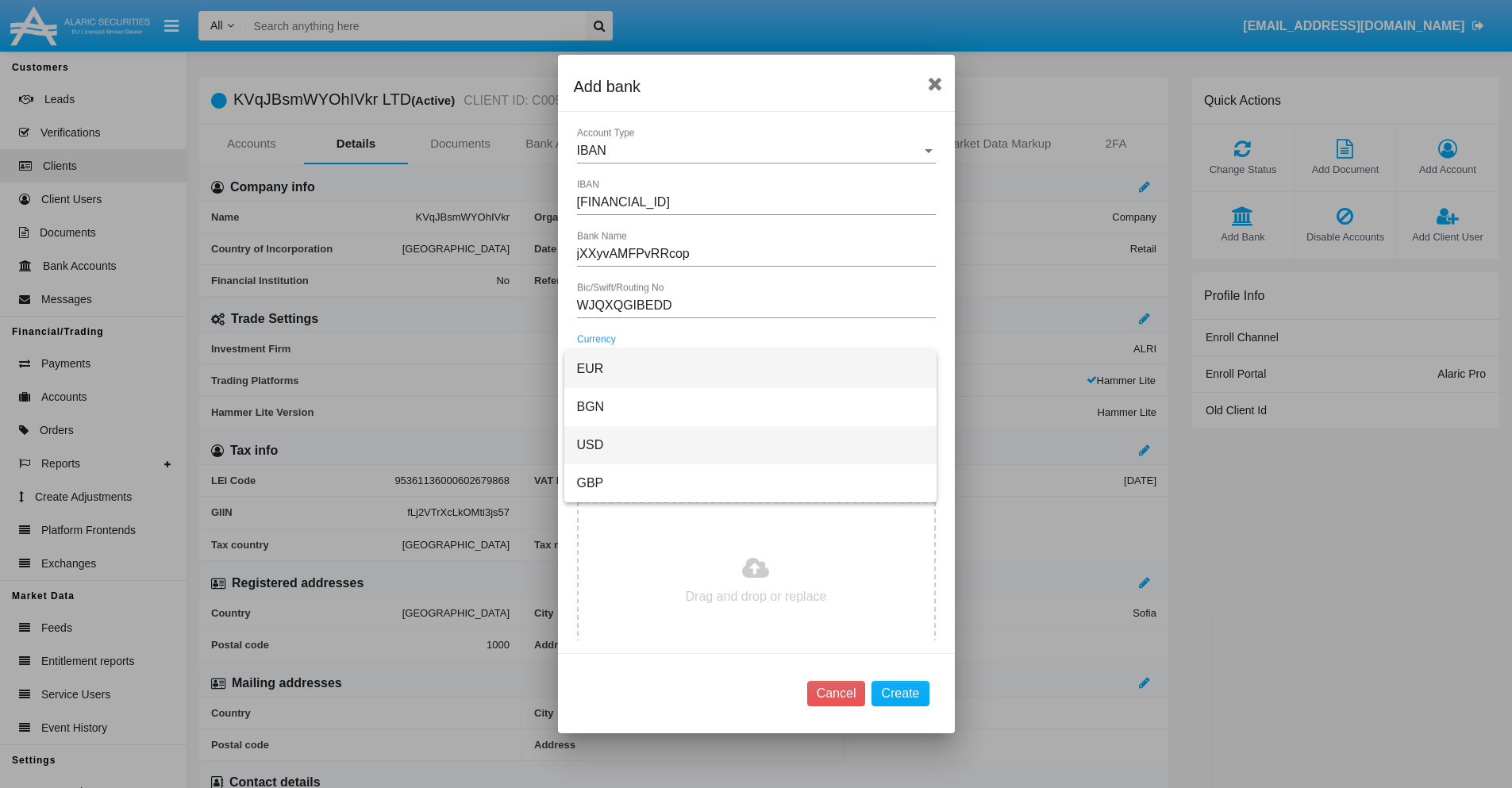
click at [750, 445] on span "USD" at bounding box center [750, 444] width 346 height 38
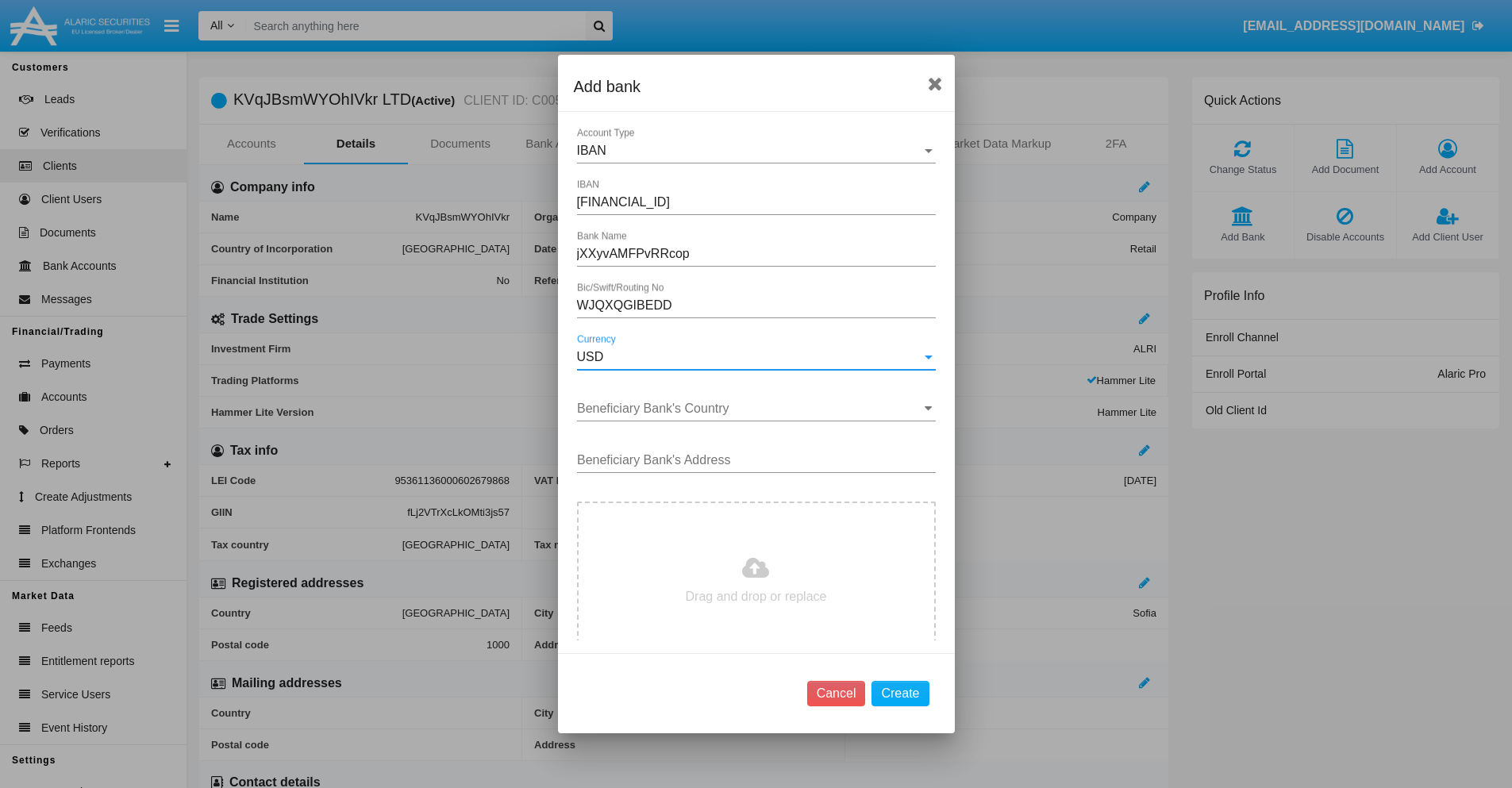
click at [750, 409] on input "Beneficiary Bank's Country" at bounding box center [756, 409] width 358 height 15
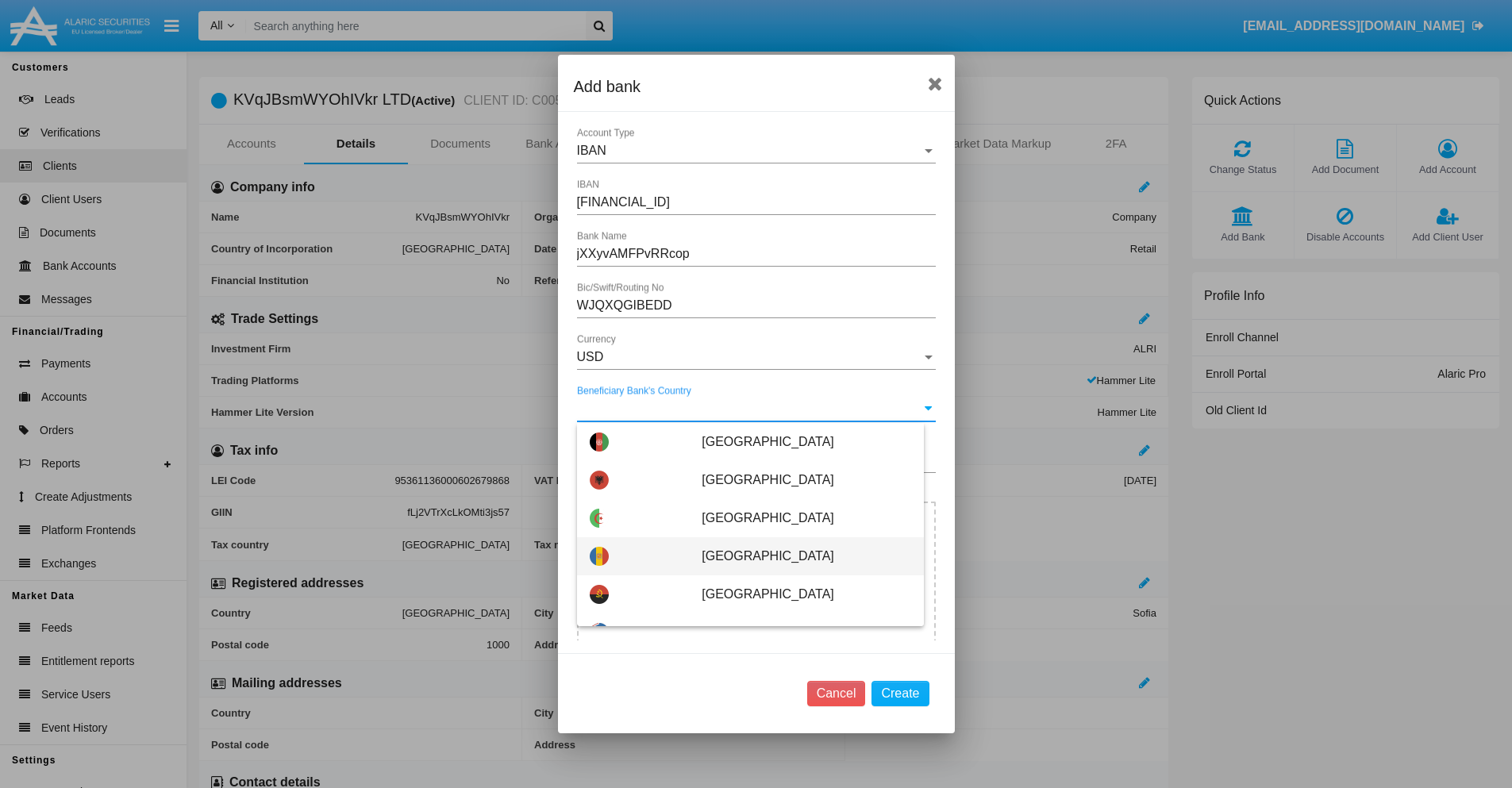
click at [798, 557] on span "Andorra" at bounding box center [805, 556] width 208 height 38
type input "Andorra"
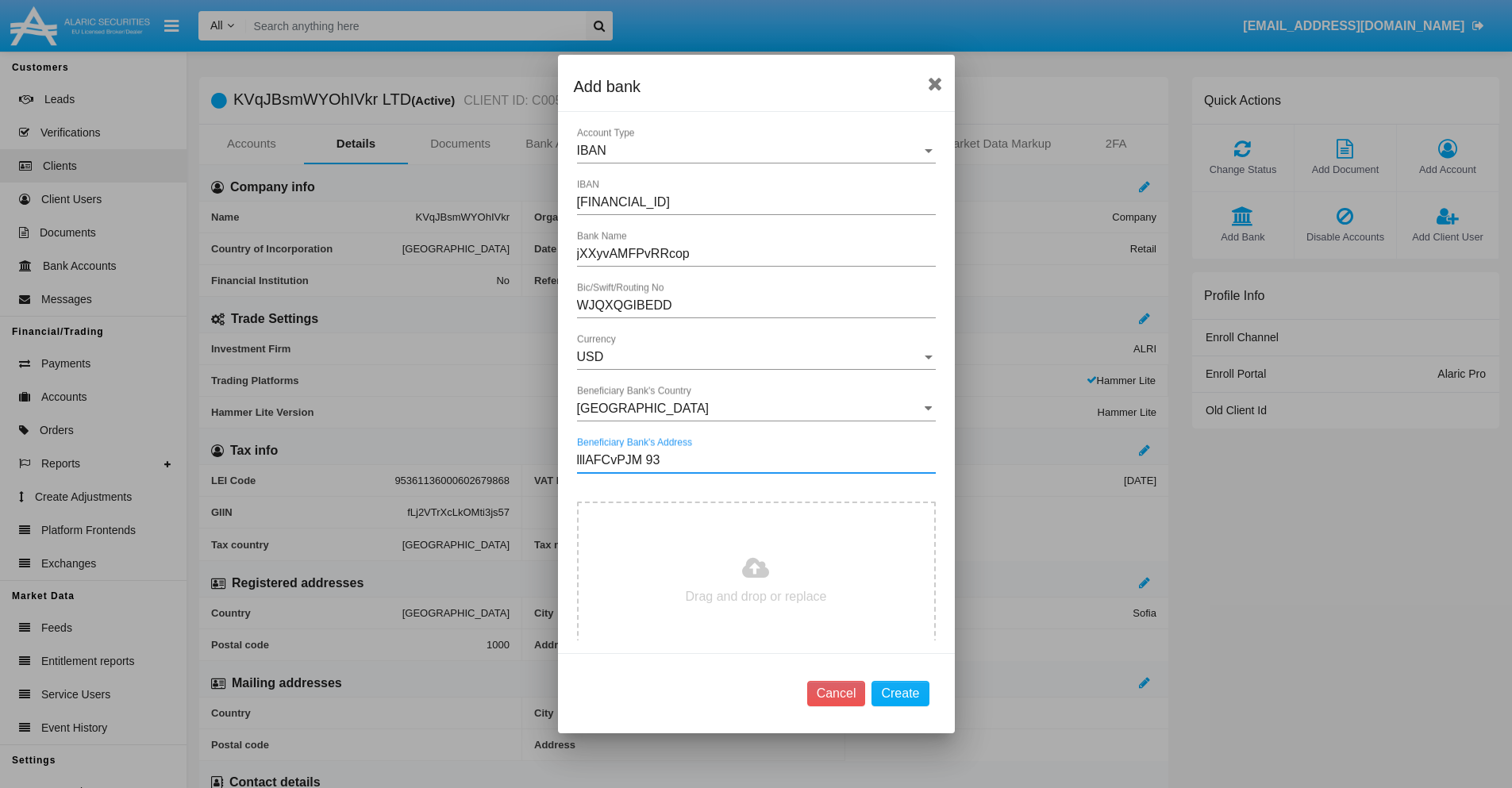
type input "lllAFCvPJM 930"
type input "C:\fakepath\bank-statement.png"
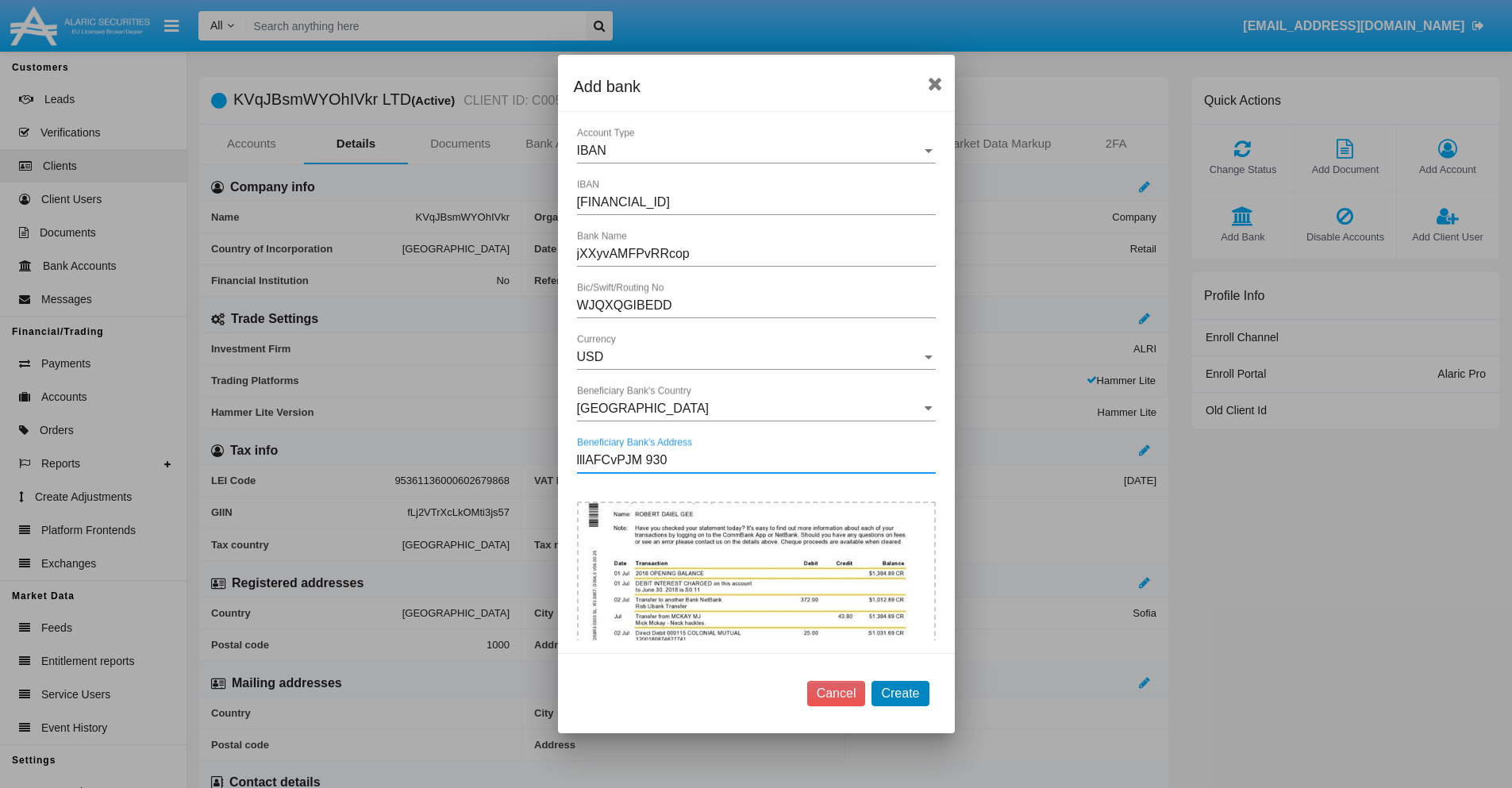
click at [900, 693] on button "Create" at bounding box center [900, 694] width 57 height 26
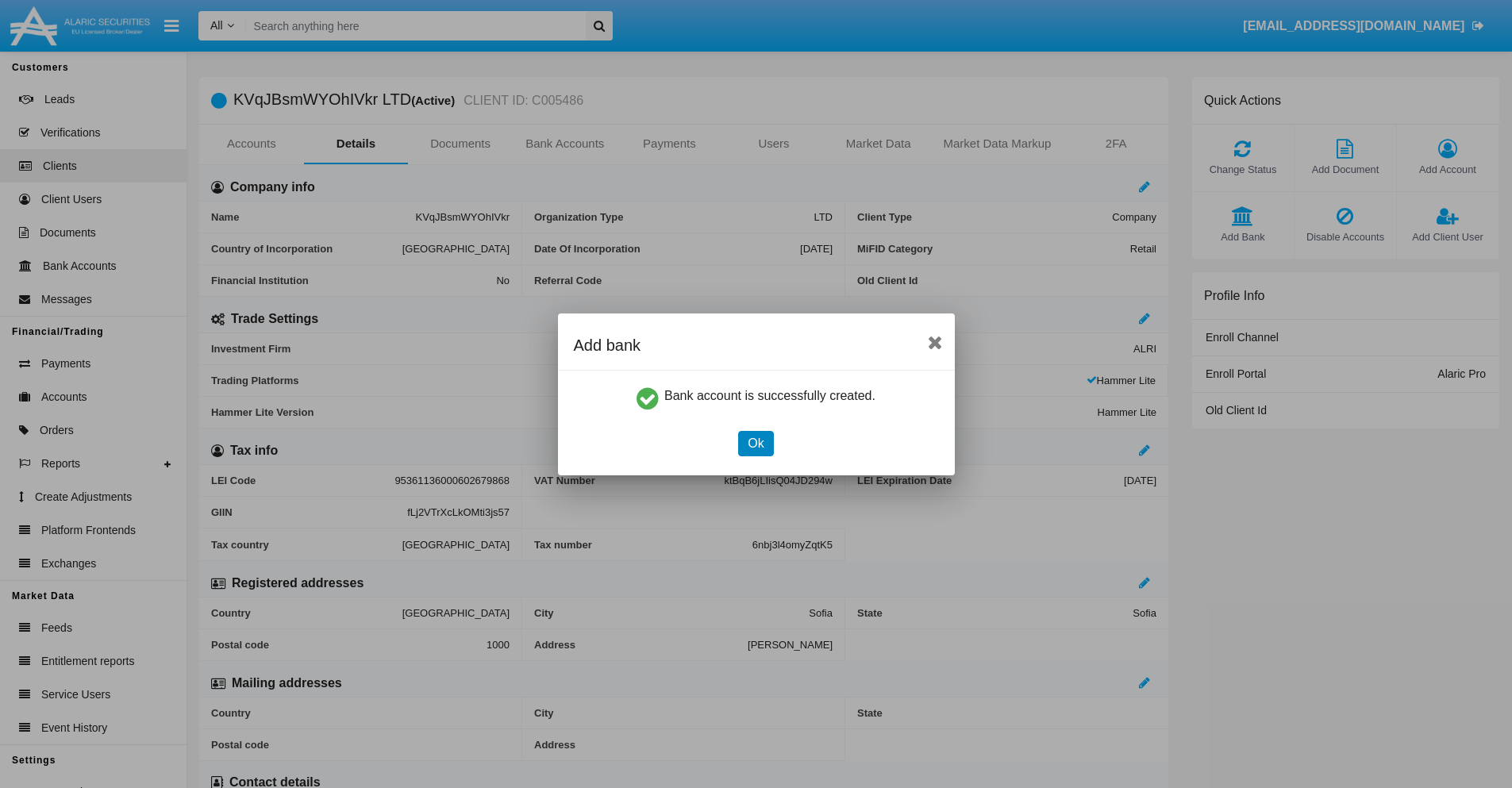
click at [756, 443] on button "Ok" at bounding box center [756, 444] width 35 height 26
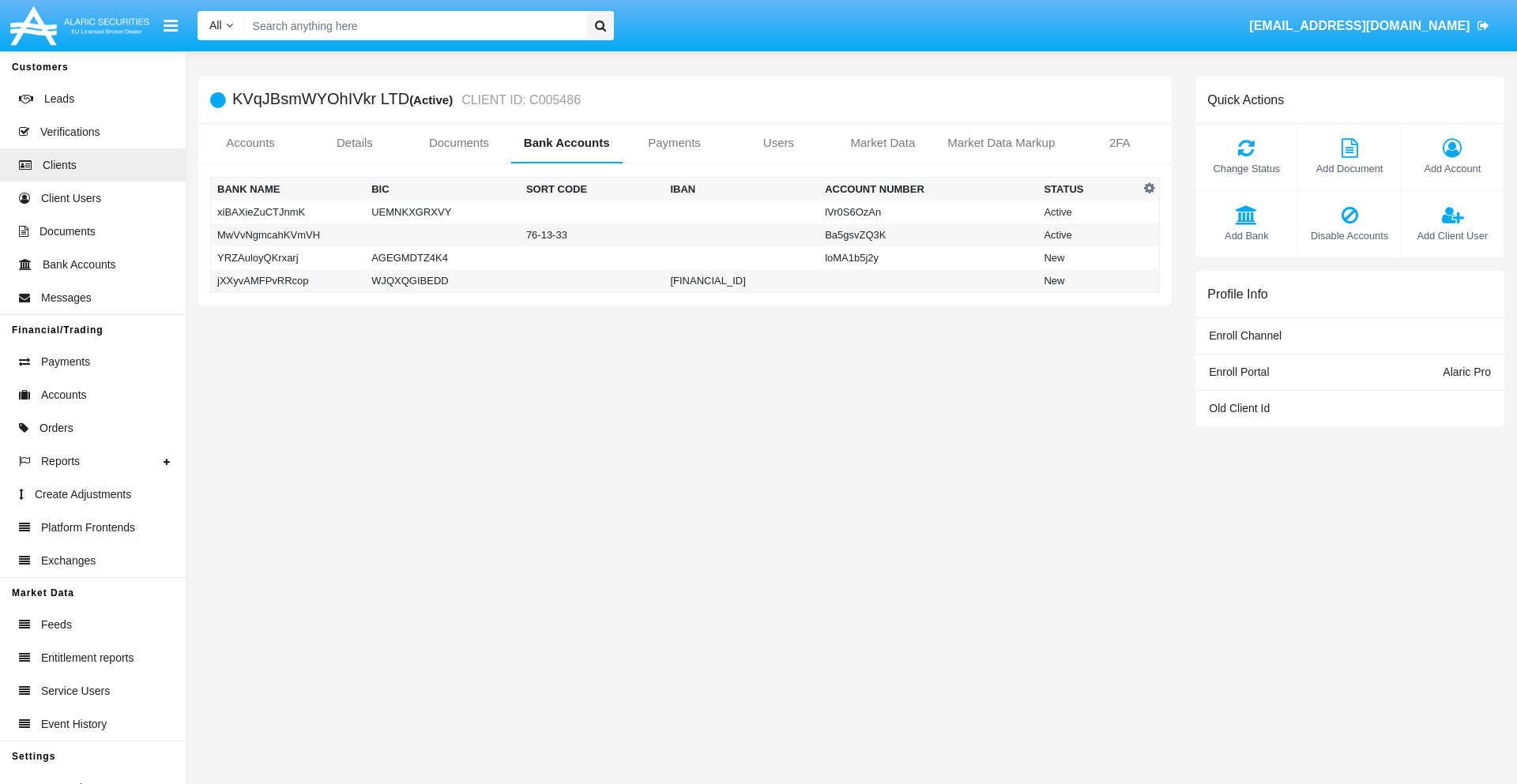
click at [287, 281] on td "jXXyvAMFPvRRcop" at bounding box center [288, 282] width 155 height 24
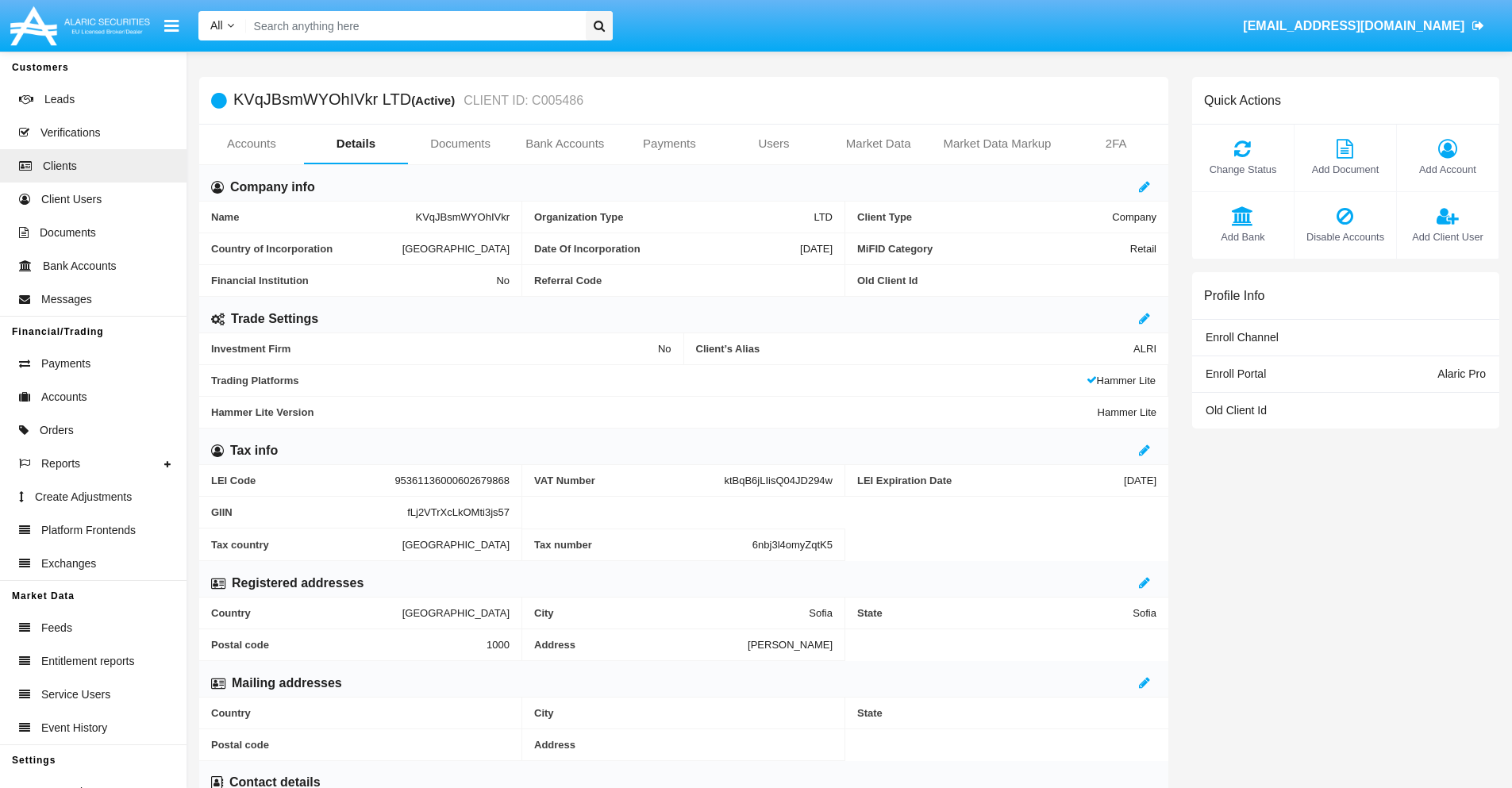
click at [1242, 237] on span "Add Bank" at bounding box center [1242, 237] width 86 height 15
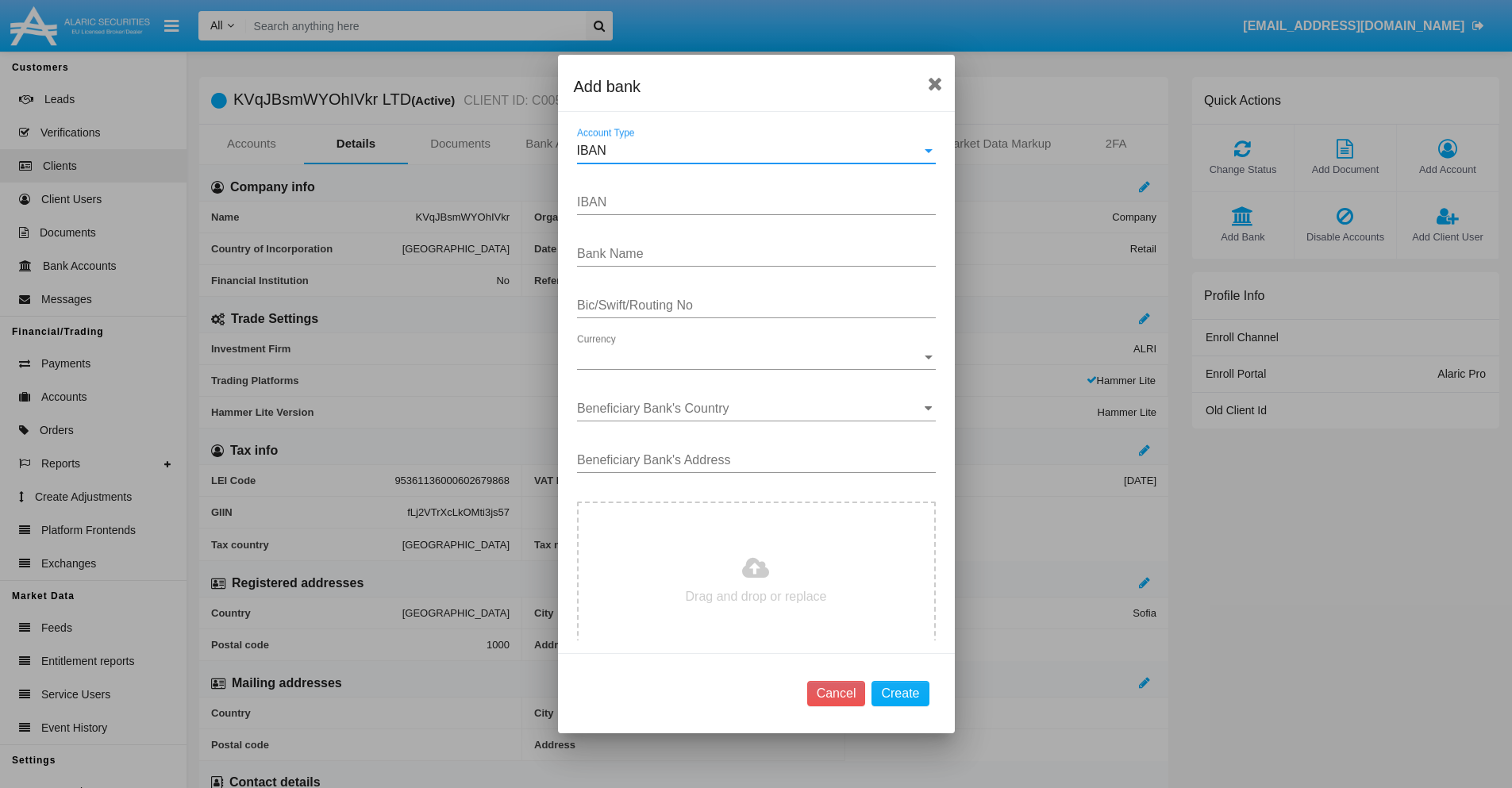
click at [750, 151] on div "IBAN" at bounding box center [749, 151] width 345 height 15
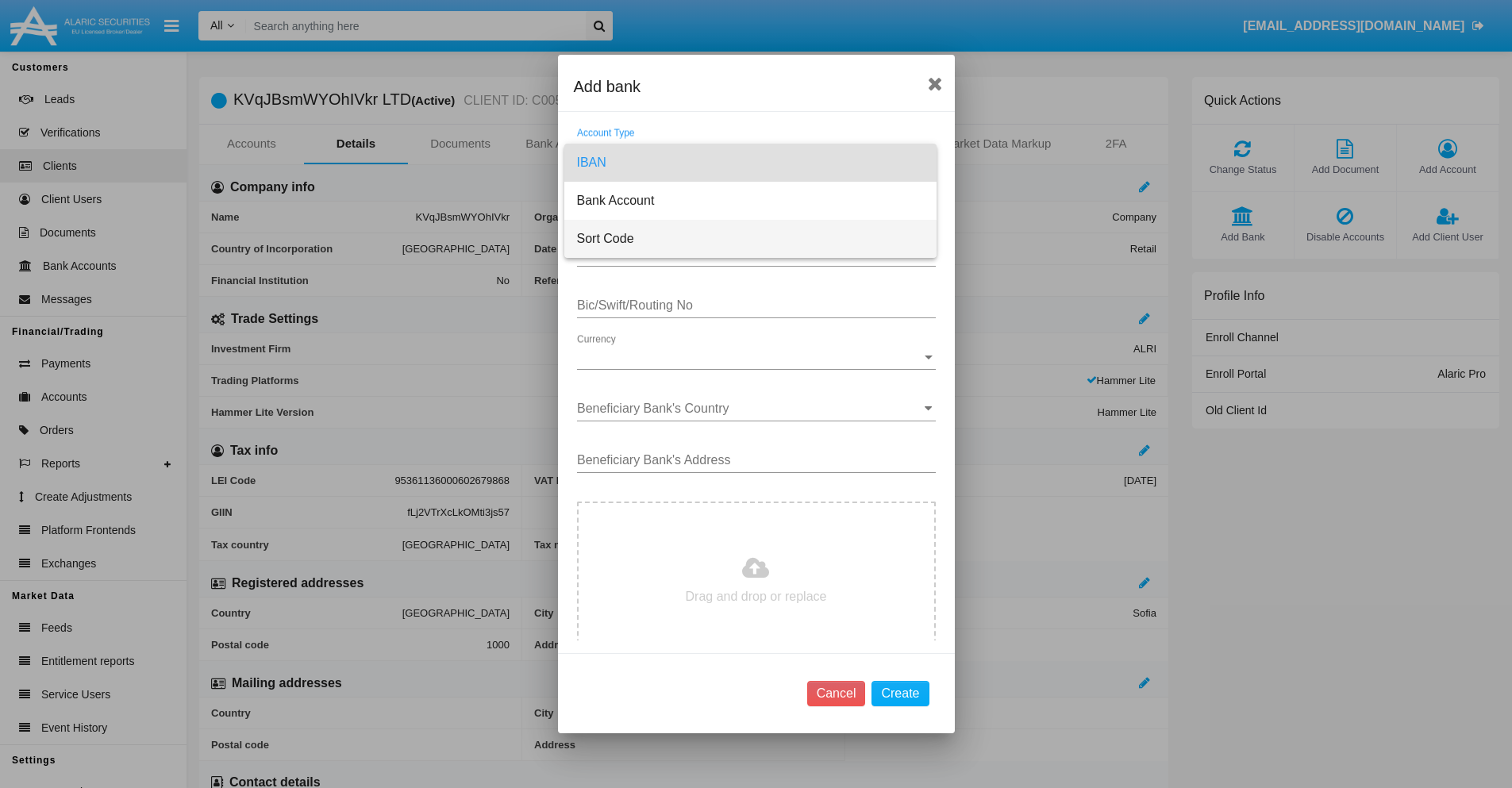
click at [750, 239] on span "Sort Code" at bounding box center [750, 239] width 346 height 38
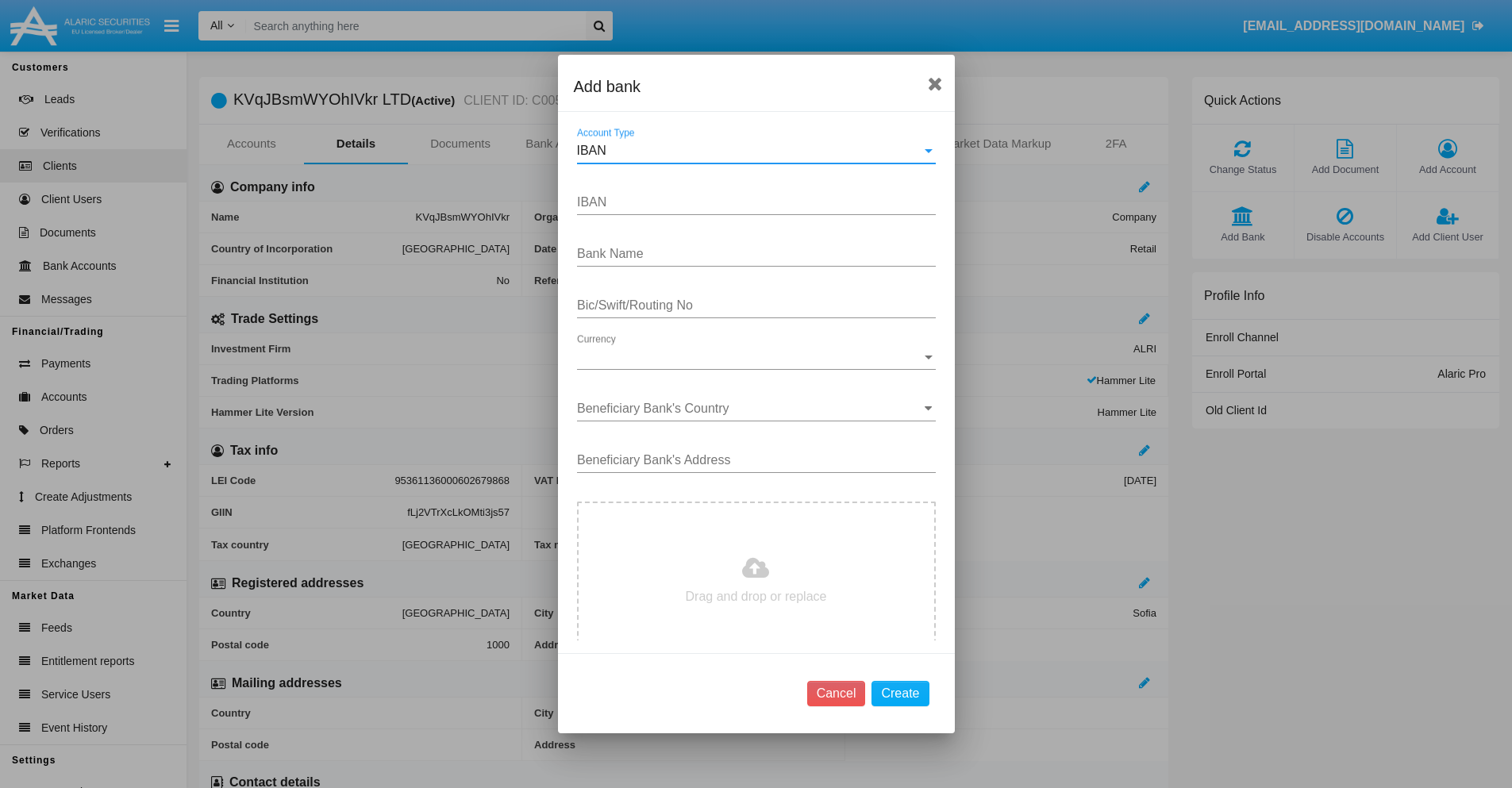
type input "[GEOGRAPHIC_DATA]"
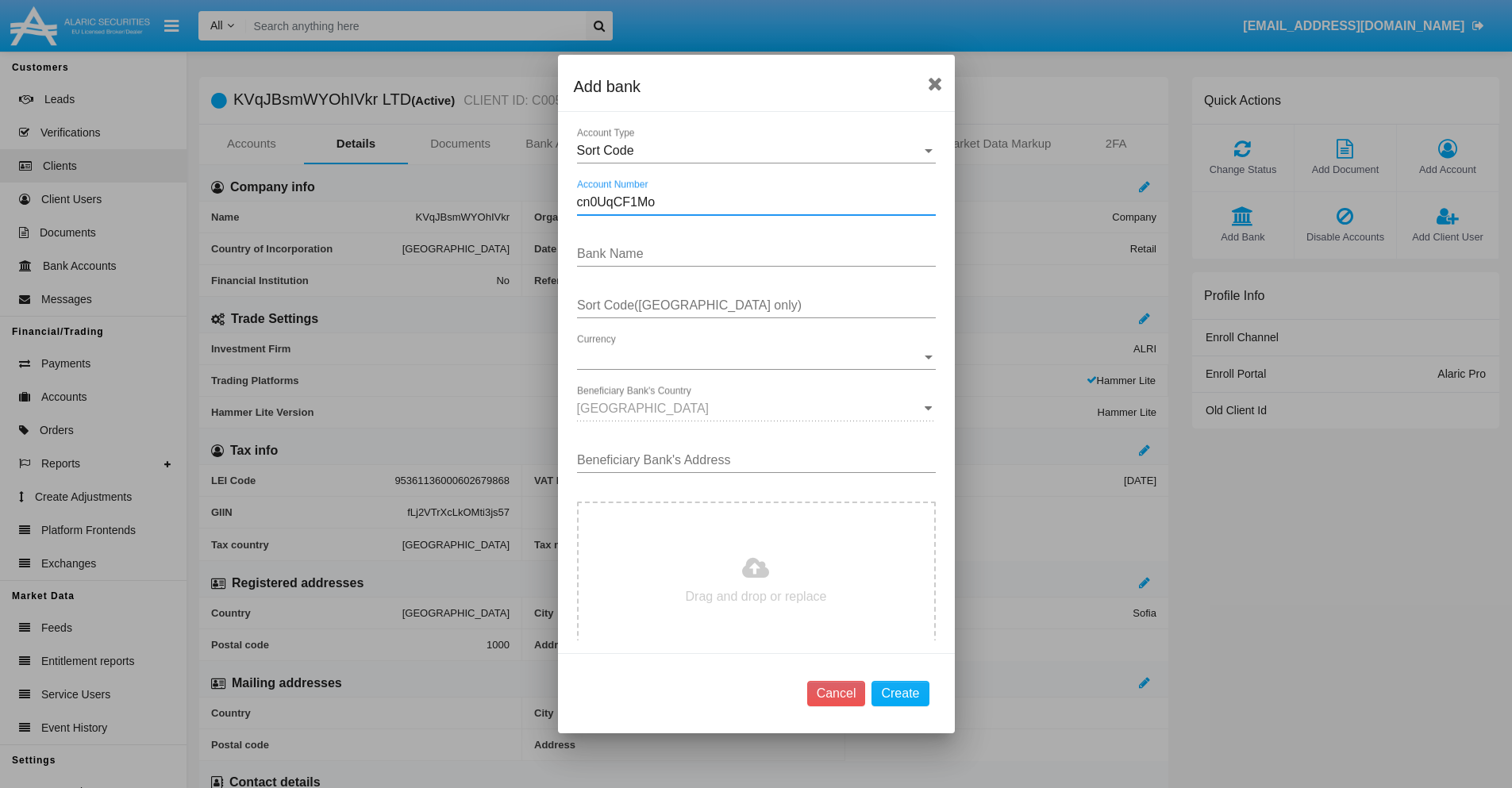
type input "cn0UqCF1Mo"
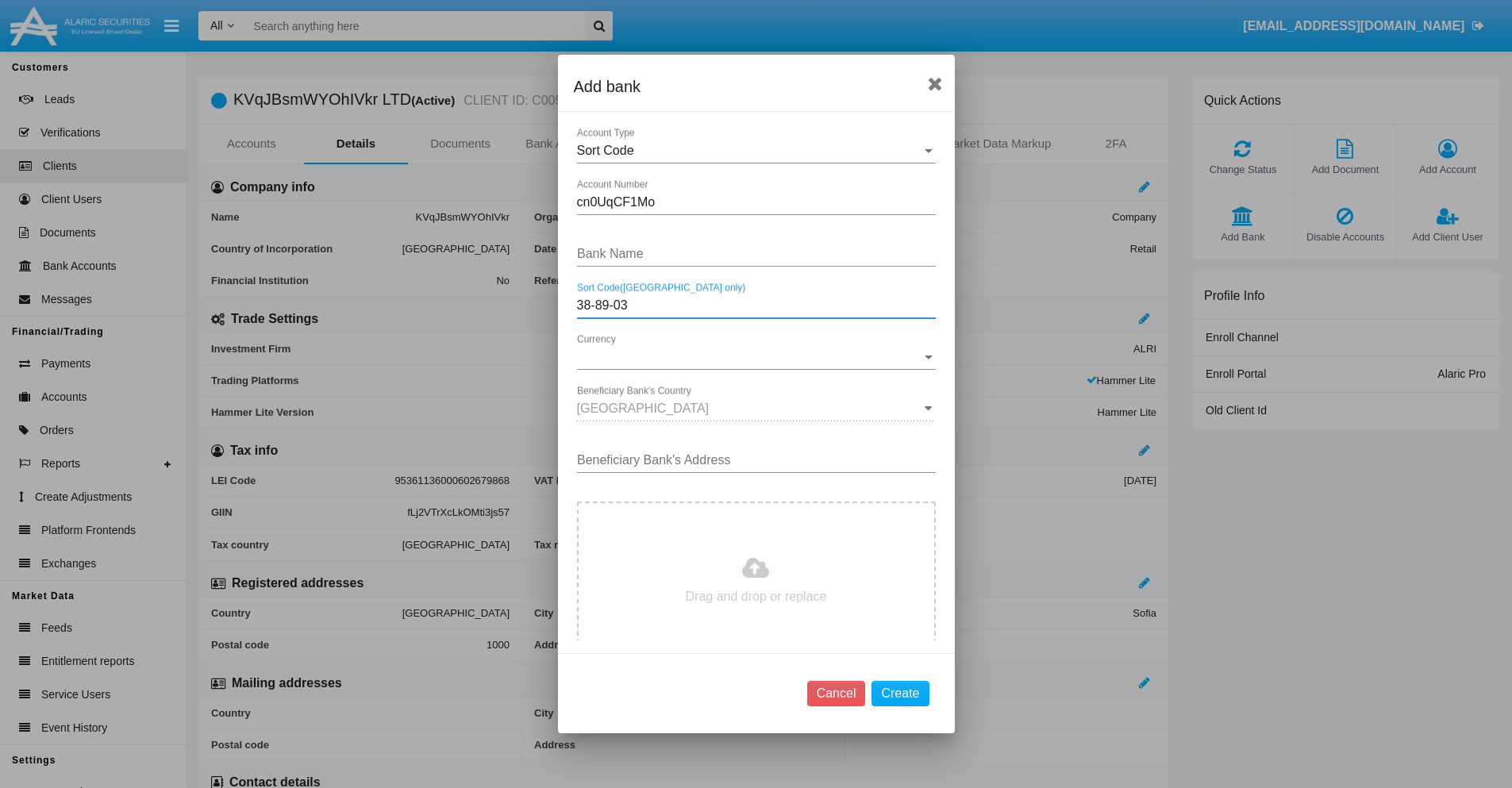
type input "38-89-03"
type input "XLxIdJTiHQouzjc"
click at [750, 358] on span "Currency" at bounding box center [749, 358] width 345 height 15
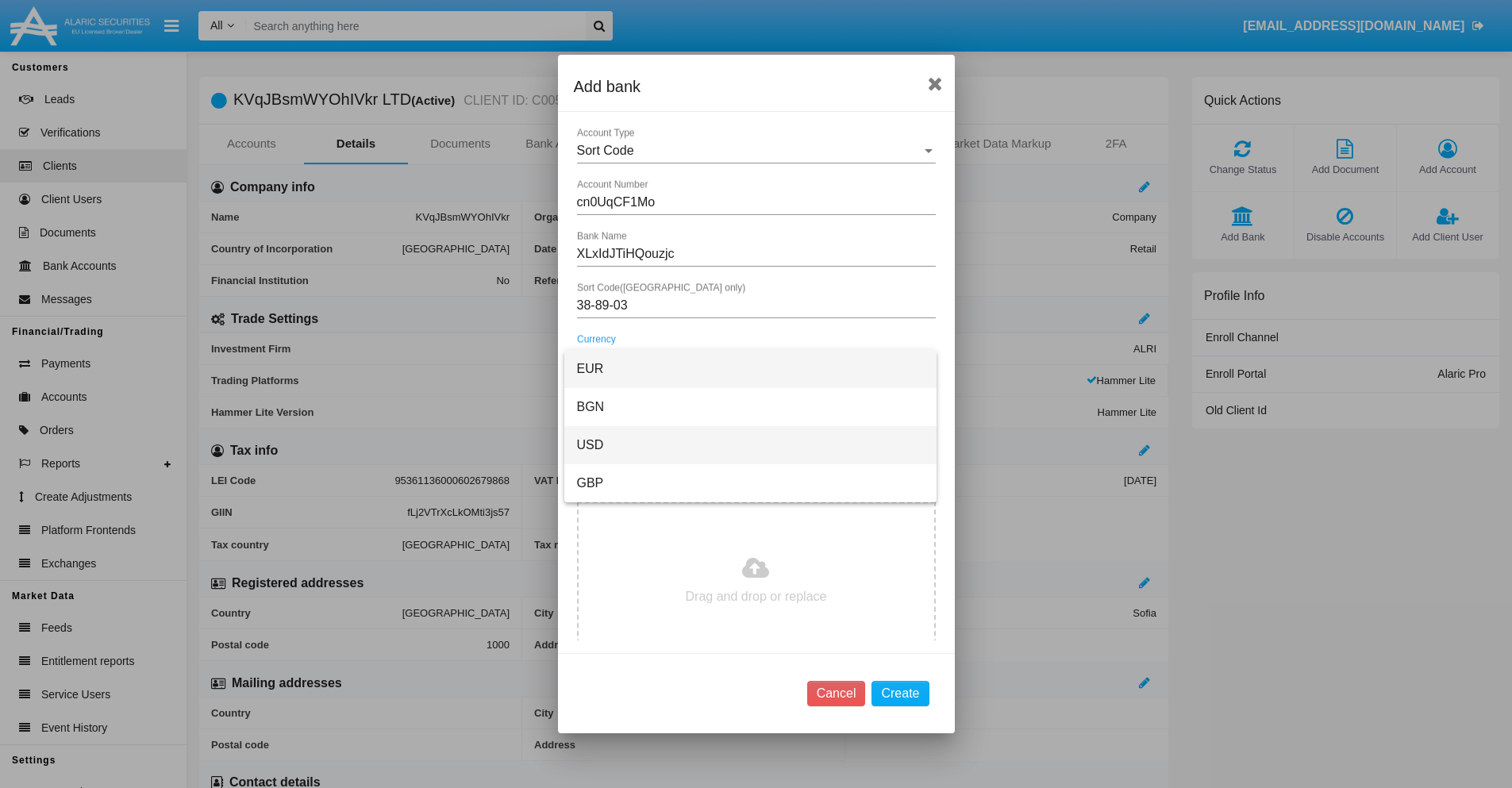
click at [750, 445] on span "USD" at bounding box center [750, 444] width 346 height 38
type input "onmLxxRDKP 156"
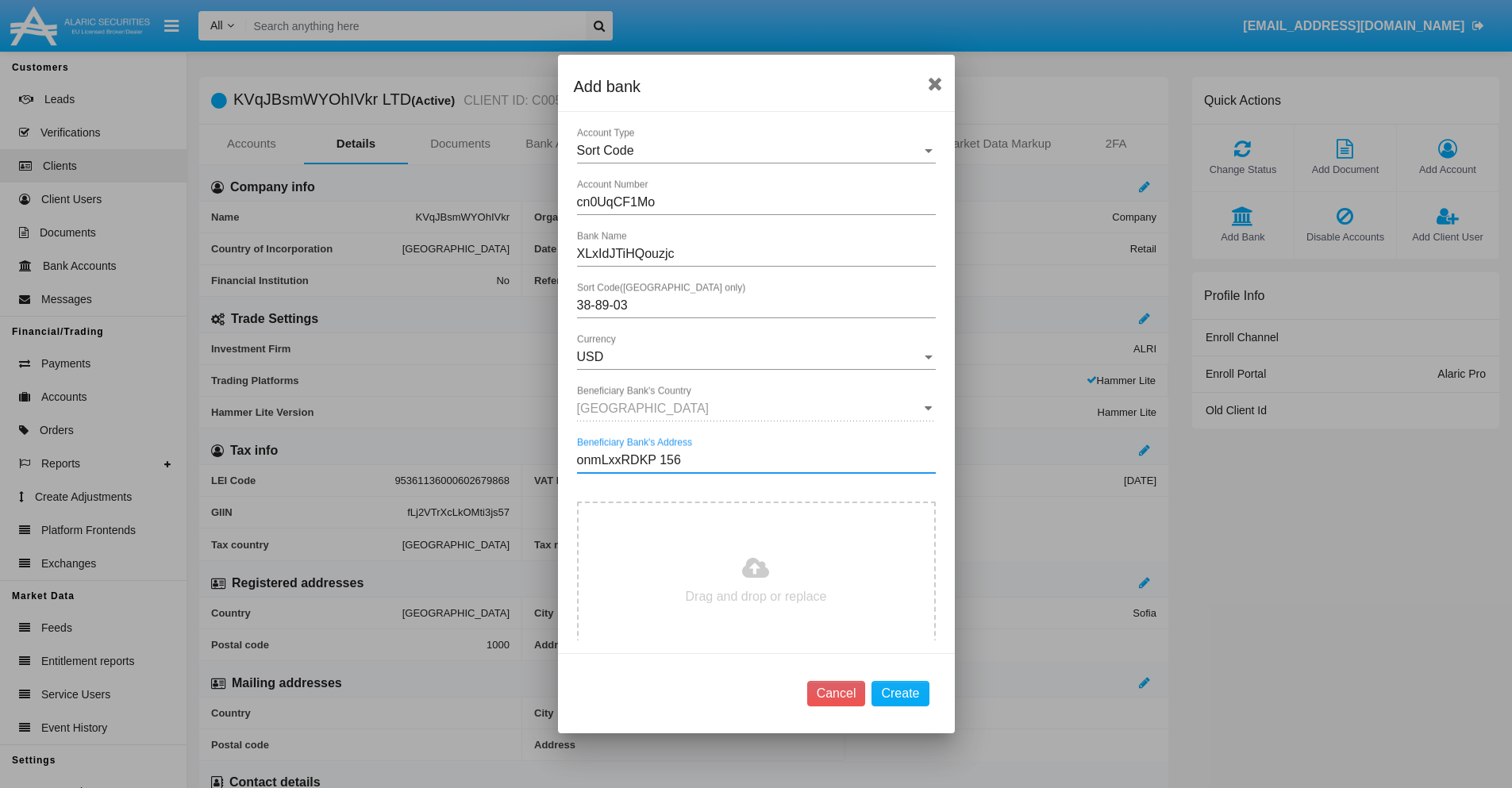
type input "C:\fakepath\bank-statement.png"
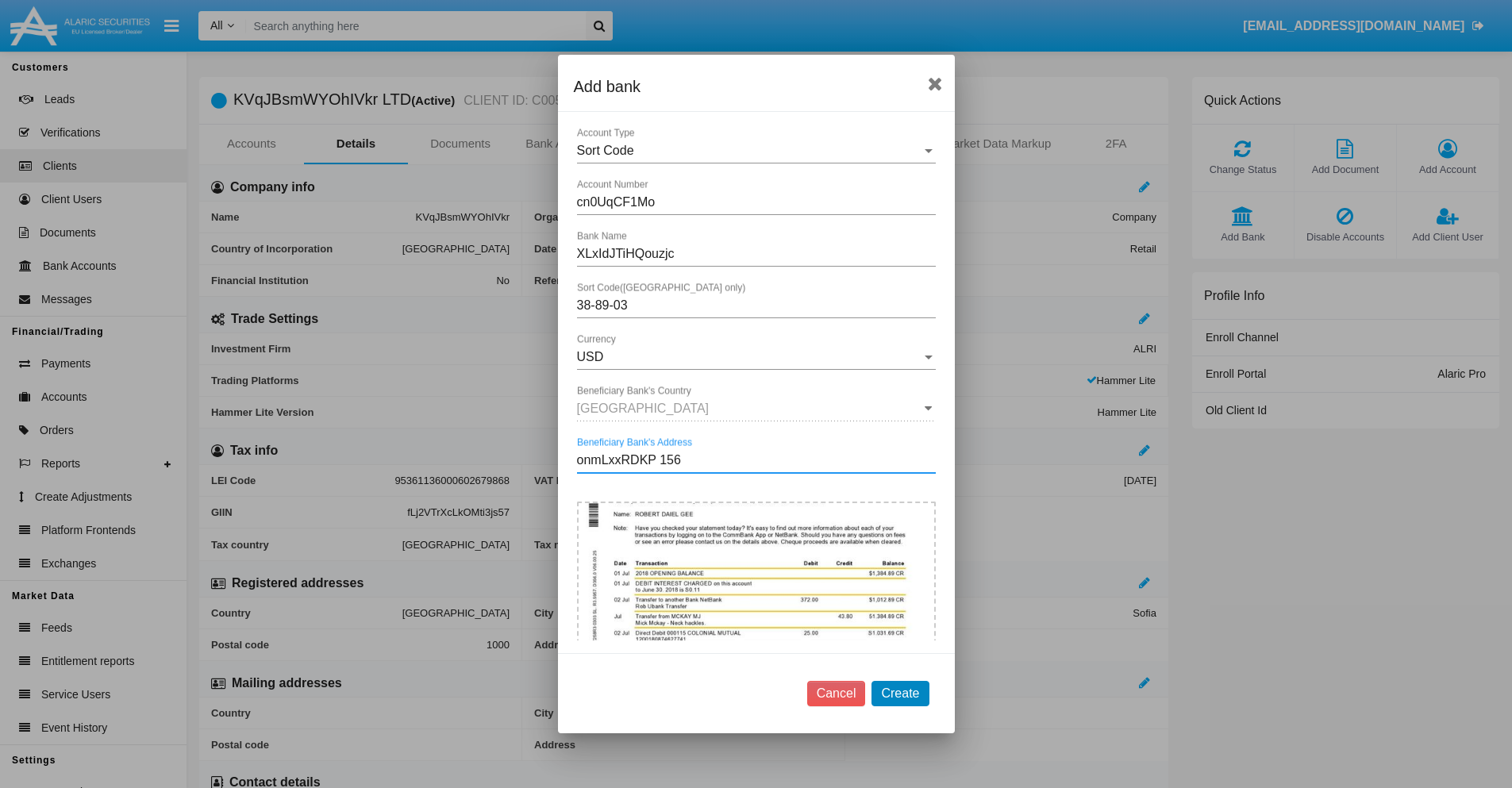
click at [900, 693] on button "Create" at bounding box center [900, 694] width 57 height 26
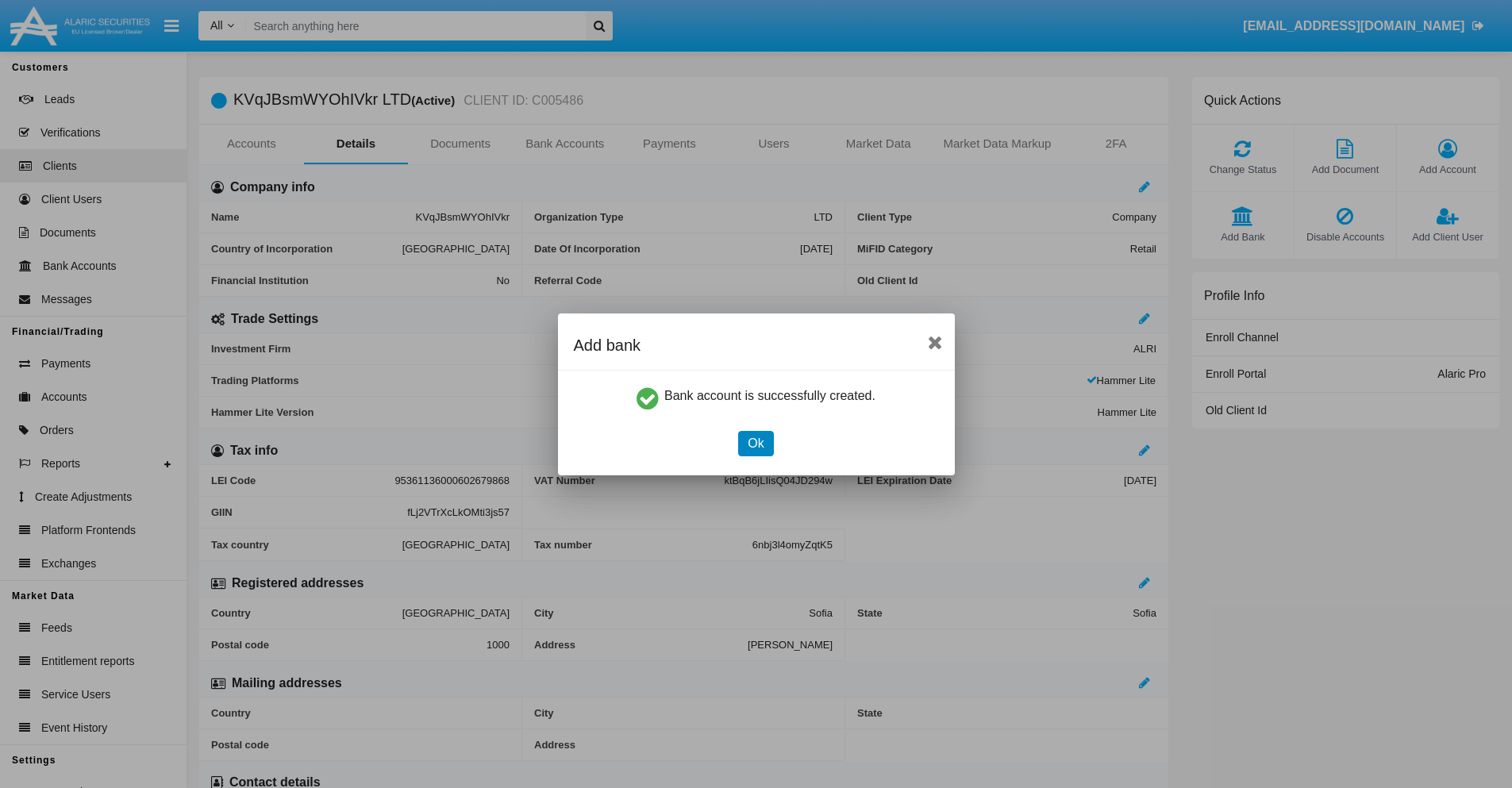
click at [756, 443] on button "Ok" at bounding box center [756, 444] width 35 height 26
